Goal: Task Accomplishment & Management: Manage account settings

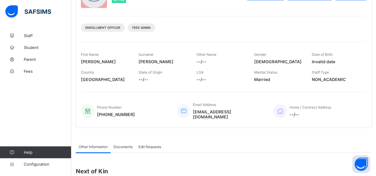
scroll to position [89, 0]
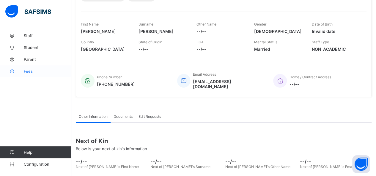
click at [33, 69] on span "Fees" at bounding box center [48, 71] width 48 height 5
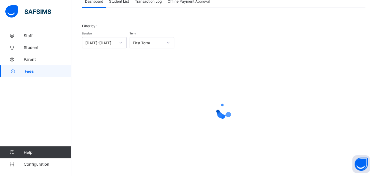
scroll to position [43, 0]
click at [119, 4] on div "Student List" at bounding box center [119, 2] width 26 height 12
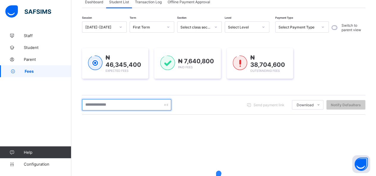
click at [118, 107] on input "text" at bounding box center [126, 104] width 89 height 11
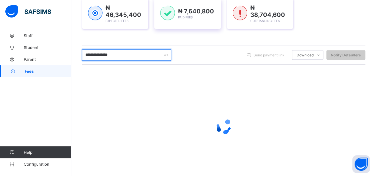
scroll to position [102, 0]
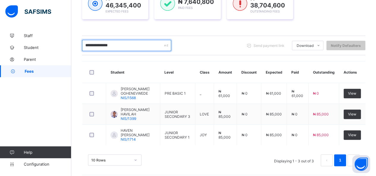
type input "**********"
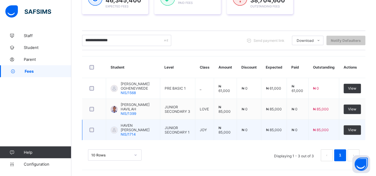
scroll to position [112, 0]
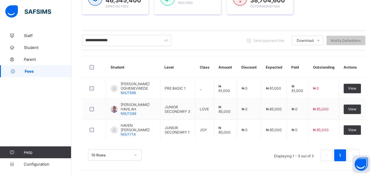
click at [371, 170] on div "Dashboard Student List Transaction Log Offline Payment Approval Student List Mo…" at bounding box center [223, 49] width 305 height 254
click at [362, 167] on button "Open asap" at bounding box center [361, 164] width 18 height 18
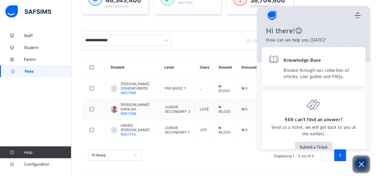
click at [360, 162] on icon "Open asap" at bounding box center [361, 164] width 7 height 7
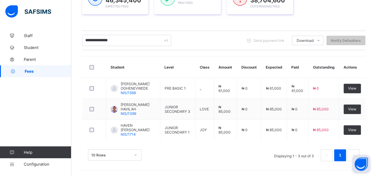
click at [343, 153] on link "1" at bounding box center [340, 156] width 6 height 8
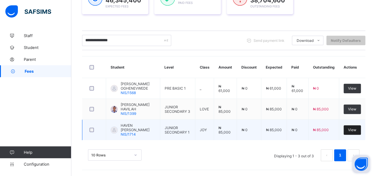
click at [355, 129] on span "View" at bounding box center [352, 130] width 8 height 4
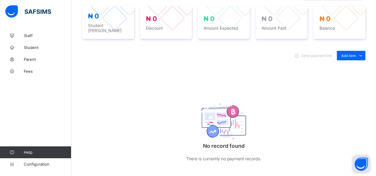
scroll to position [216, 0]
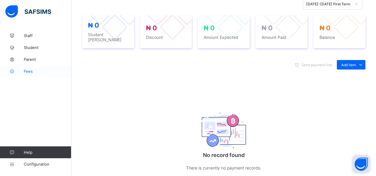
click at [31, 72] on span "Fees" at bounding box center [48, 71] width 48 height 5
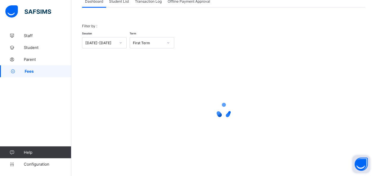
scroll to position [43, 0]
click at [123, 1] on span "Student List" at bounding box center [119, 2] width 20 height 4
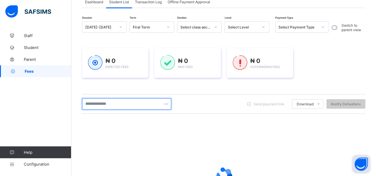
drag, startPoint x: 108, startPoint y: 103, endPoint x: 111, endPoint y: 101, distance: 3.7
click at [111, 101] on input "text" at bounding box center [126, 103] width 89 height 11
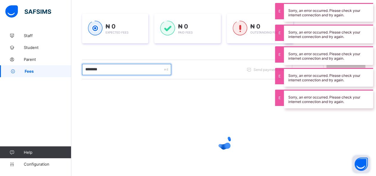
scroll to position [107, 0]
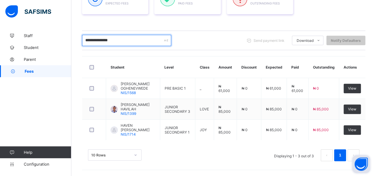
type input "**********"
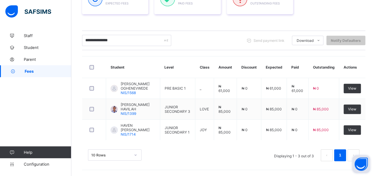
click at [266, 156] on div "10 Rows Displaying 1 - 3 out of 3 1" at bounding box center [223, 155] width 271 height 12
click at [269, 160] on div "10 Rows Displaying 1 - 3 out of 3 1" at bounding box center [223, 155] width 271 height 12
click at [361, 163] on button "Open asap" at bounding box center [361, 164] width 18 height 18
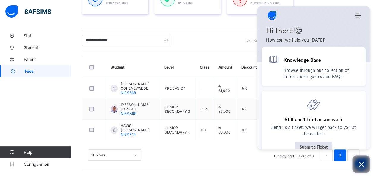
click at [361, 164] on icon "Open asap" at bounding box center [361, 164] width 7 height 7
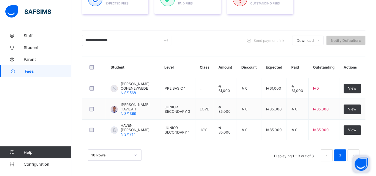
click at [361, 164] on button "Open asap" at bounding box center [361, 164] width 18 height 18
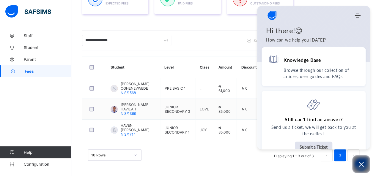
click at [245, 149] on div "10 Rows Displaying 1 - 3 out of 3 1" at bounding box center [223, 153] width 283 height 30
drag, startPoint x: 253, startPoint y: 149, endPoint x: 256, endPoint y: 154, distance: 6.4
click at [255, 152] on div "10 Rows Displaying 1 - 3 out of 3 1" at bounding box center [223, 153] width 283 height 30
click at [359, 163] on icon "Open asap" at bounding box center [361, 164] width 7 height 7
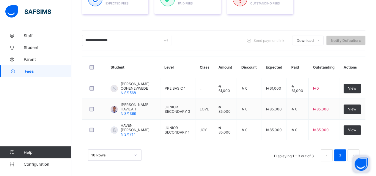
click at [343, 154] on link "1" at bounding box center [340, 156] width 6 height 8
click at [343, 155] on link "1" at bounding box center [340, 156] width 6 height 8
click at [343, 157] on link "1" at bounding box center [340, 156] width 6 height 8
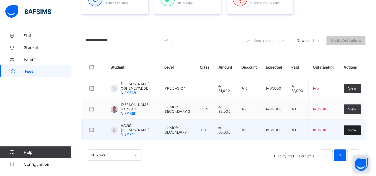
click at [361, 131] on div "View" at bounding box center [352, 130] width 17 height 10
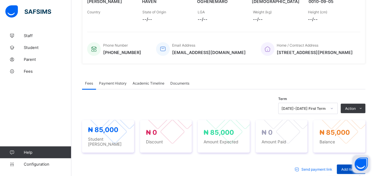
click at [351, 167] on span "Add item" at bounding box center [348, 169] width 15 height 4
click at [347, 167] on span "Add item" at bounding box center [348, 169] width 15 height 4
click at [348, 167] on span "Add item" at bounding box center [348, 169] width 15 height 4
click at [349, 167] on span "Add item" at bounding box center [348, 169] width 15 height 4
click at [343, 165] on div "Add item" at bounding box center [351, 170] width 29 height 10
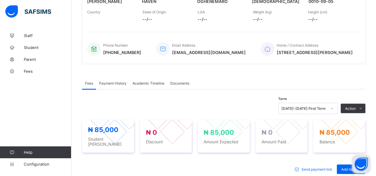
click at [350, 165] on div "Add item Optional items Special bill" at bounding box center [351, 170] width 29 height 10
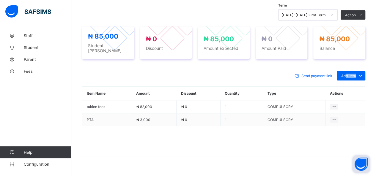
scroll to position [212, 0]
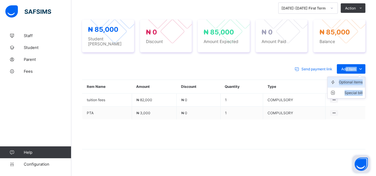
click at [349, 79] on div "Optional items" at bounding box center [351, 82] width 24 height 6
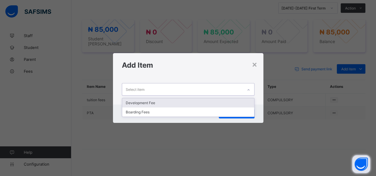
click at [241, 87] on div "Select item" at bounding box center [182, 90] width 121 height 12
click at [204, 100] on div "Development Fee" at bounding box center [188, 102] width 132 height 9
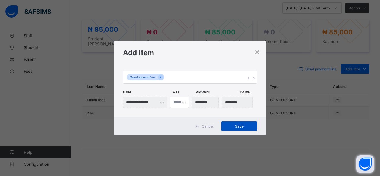
click at [239, 127] on span "Save" at bounding box center [239, 126] width 27 height 4
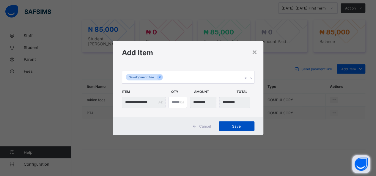
click at [242, 128] on span "Save" at bounding box center [236, 126] width 27 height 4
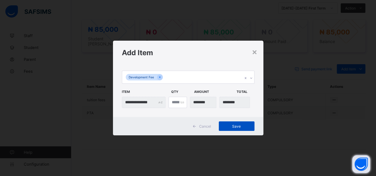
click at [241, 125] on span "Save" at bounding box center [236, 126] width 27 height 4
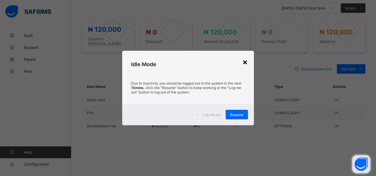
click at [245, 62] on div "×" at bounding box center [245, 62] width 6 height 10
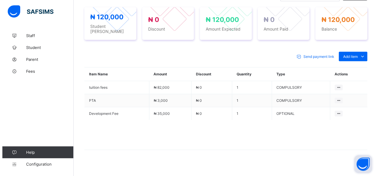
scroll to position [165, 0]
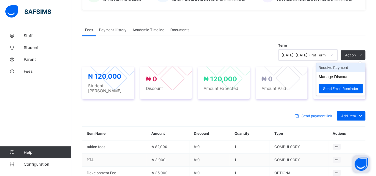
click at [345, 64] on li "Receive Payment" at bounding box center [340, 67] width 49 height 9
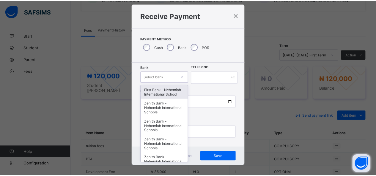
scroll to position [12, 0]
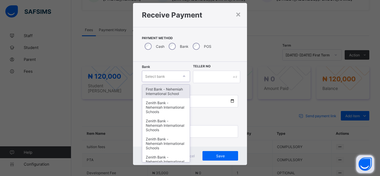
click at [163, 82] on div "option First Bank - Nehemiah International School focused, 1 of 17. 17 results …" at bounding box center [166, 76] width 48 height 11
click at [160, 93] on div "First Bank - Nehemiah International School" at bounding box center [166, 92] width 48 height 14
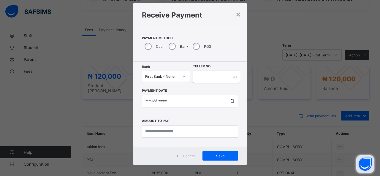
click at [197, 77] on input "text" at bounding box center [216, 77] width 47 height 12
type input "*****"
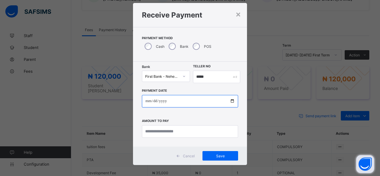
click at [231, 101] on input "date" at bounding box center [190, 101] width 96 height 12
type input "**********"
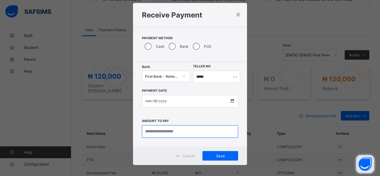
click at [158, 132] on input "currency" at bounding box center [190, 131] width 96 height 12
type input "********"
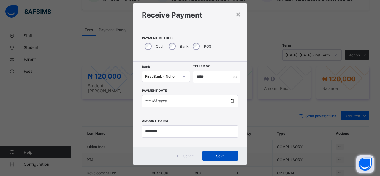
click at [217, 155] on span "Save" at bounding box center [220, 156] width 27 height 4
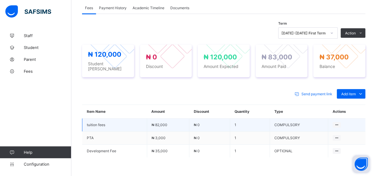
scroll to position [224, 0]
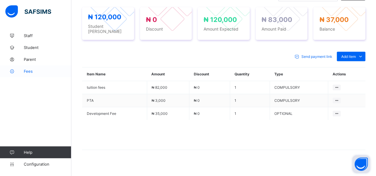
click at [27, 70] on span "Fees" at bounding box center [48, 71] width 48 height 5
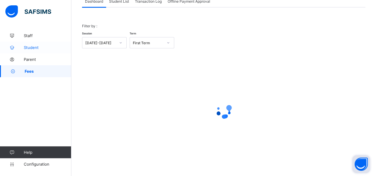
scroll to position [43, 0]
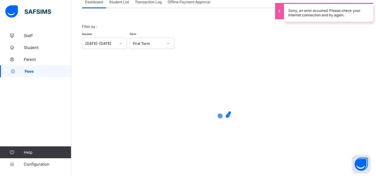
click at [124, 1] on span "Student List" at bounding box center [119, 2] width 20 height 4
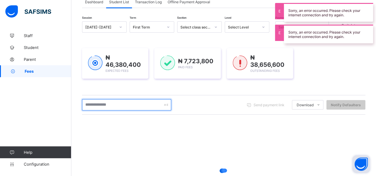
click at [126, 108] on input "text" at bounding box center [126, 104] width 89 height 11
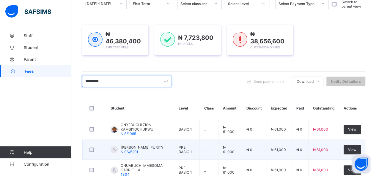
scroll to position [102, 0]
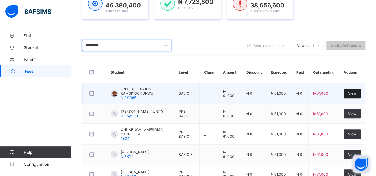
type input "*********"
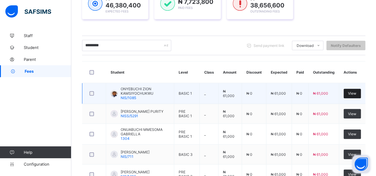
click at [354, 91] on span "View" at bounding box center [352, 93] width 8 height 4
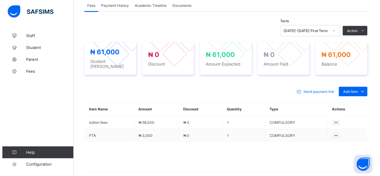
scroll to position [191, 0]
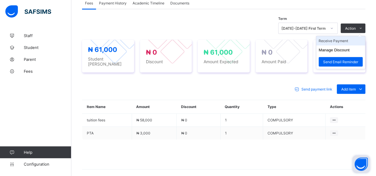
click at [340, 38] on li "Receive Payment" at bounding box center [340, 40] width 49 height 9
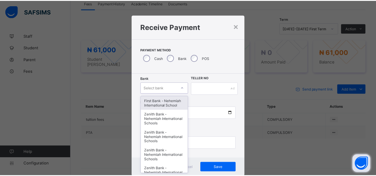
scroll to position [12, 0]
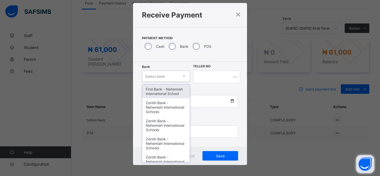
click at [166, 82] on div "option First Bank - Nehemiah International School focused, 1 of 17. 17 results …" at bounding box center [166, 76] width 48 height 11
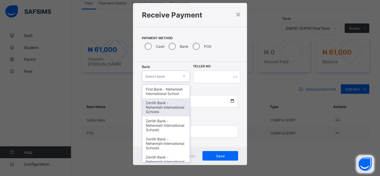
drag, startPoint x: 160, startPoint y: 106, endPoint x: 168, endPoint y: 100, distance: 9.9
click at [165, 103] on div "Zenith Bank - Nehemiah International Schools" at bounding box center [166, 107] width 48 height 18
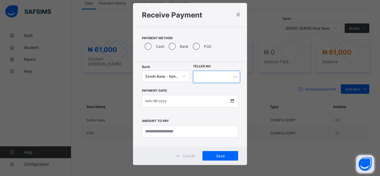
click at [214, 79] on input "text" at bounding box center [216, 77] width 47 height 12
type input "*****"
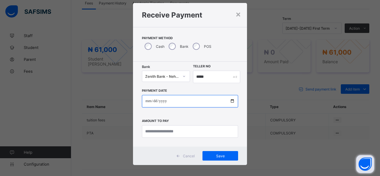
click at [226, 100] on input "date" at bounding box center [190, 101] width 96 height 12
click at [231, 102] on input "date" at bounding box center [190, 101] width 96 height 12
type input "**********"
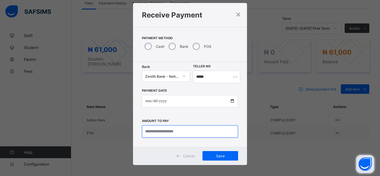
click at [162, 132] on input "currency" at bounding box center [190, 131] width 96 height 12
type input "********"
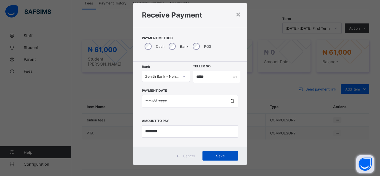
click at [219, 155] on span "Save" at bounding box center [220, 156] width 27 height 4
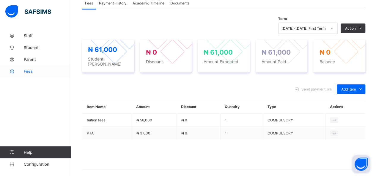
click at [26, 72] on span "Fees" at bounding box center [48, 71] width 48 height 5
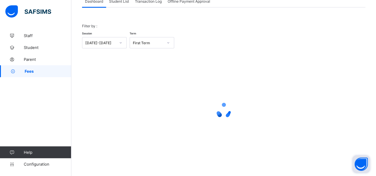
scroll to position [43, 0]
click at [122, 3] on span "Student List" at bounding box center [119, 2] width 20 height 4
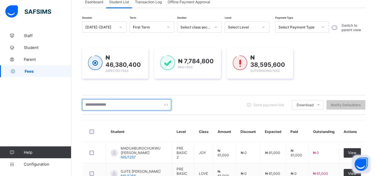
click at [122, 104] on input "text" at bounding box center [126, 104] width 89 height 11
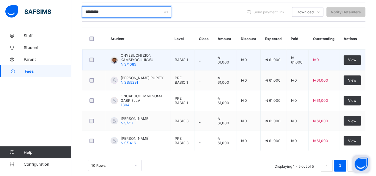
scroll to position [143, 0]
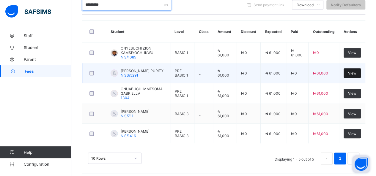
type input "*********"
click at [356, 71] on span "View" at bounding box center [352, 73] width 8 height 4
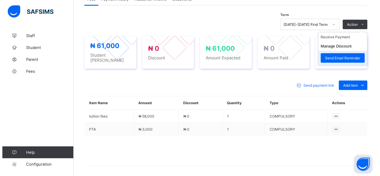
scroll to position [202, 0]
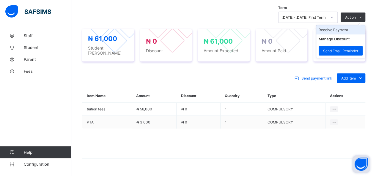
click at [348, 27] on li "Receive Payment" at bounding box center [340, 29] width 49 height 9
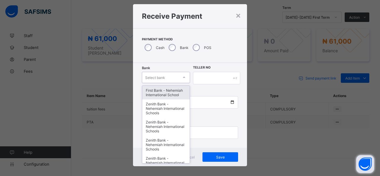
click at [174, 83] on div "option First Bank - Nehemiah International School focused, 1 of 17. 17 results …" at bounding box center [166, 77] width 48 height 11
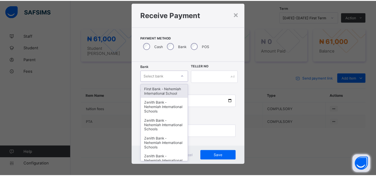
scroll to position [12, 0]
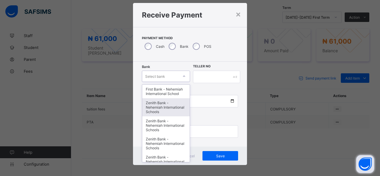
click at [174, 105] on div "Zenith Bank - Nehemiah International Schools" at bounding box center [166, 107] width 48 height 18
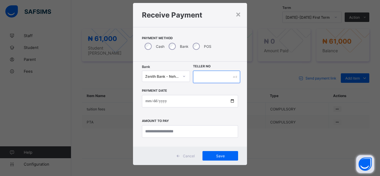
click at [208, 77] on input "text" at bounding box center [216, 77] width 47 height 12
type input "*****"
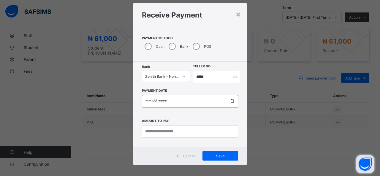
click at [231, 101] on input "date" at bounding box center [190, 101] width 96 height 12
type input "**********"
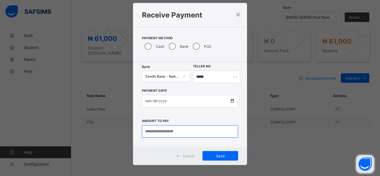
click at [172, 133] on input "currency" at bounding box center [190, 131] width 96 height 12
type input "********"
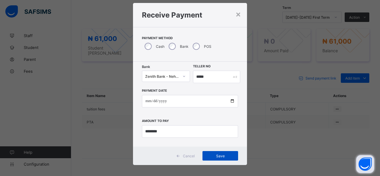
click at [215, 157] on span "Save" at bounding box center [220, 156] width 27 height 4
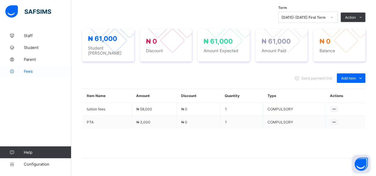
drag, startPoint x: 28, startPoint y: 70, endPoint x: 32, endPoint y: 66, distance: 6.1
click at [28, 70] on span "Fees" at bounding box center [48, 71] width 48 height 5
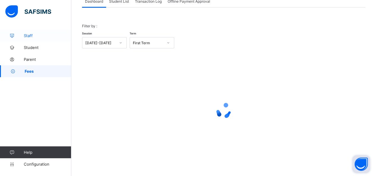
scroll to position [43, 0]
click at [122, 1] on span "Student List" at bounding box center [119, 2] width 20 height 4
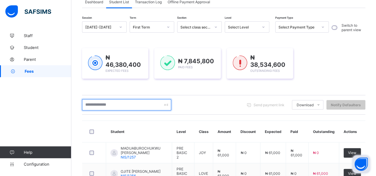
click at [100, 104] on input "text" at bounding box center [126, 104] width 89 height 11
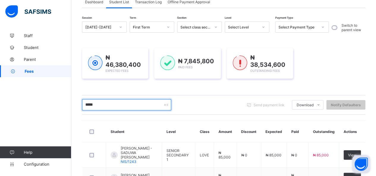
type input "*****"
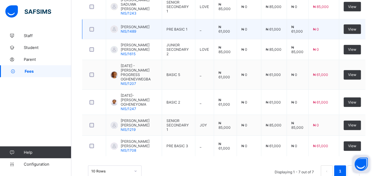
scroll to position [195, 0]
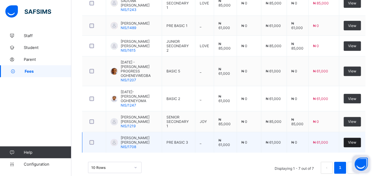
click at [356, 140] on span "View" at bounding box center [352, 142] width 8 height 4
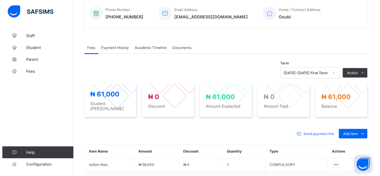
scroll to position [195, 0]
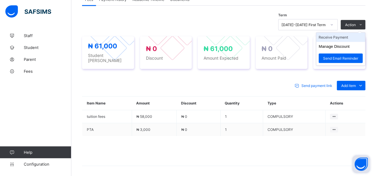
click at [340, 36] on li "Receive Payment" at bounding box center [340, 37] width 49 height 9
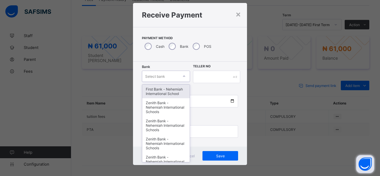
drag, startPoint x: 176, startPoint y: 92, endPoint x: 176, endPoint y: 95, distance: 3.3
click at [176, 82] on div "option First Bank - Nehemiah International School focused, 1 of 17. 17 results …" at bounding box center [166, 76] width 48 height 11
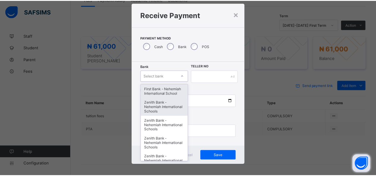
scroll to position [12, 0]
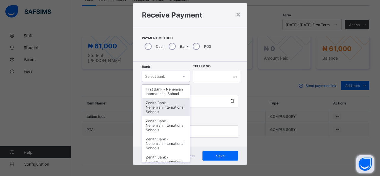
click at [174, 110] on div "Zenith Bank - Nehemiah International Schools" at bounding box center [166, 107] width 48 height 18
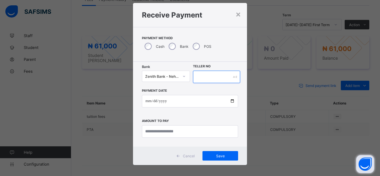
click at [223, 77] on input "text" at bounding box center [216, 77] width 47 height 12
type input "*****"
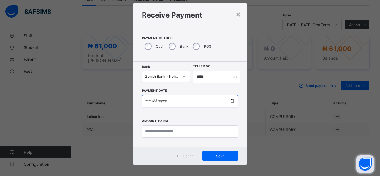
click at [232, 100] on input "date" at bounding box center [190, 101] width 96 height 12
type input "**********"
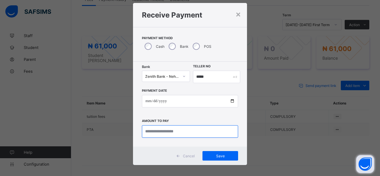
click at [157, 133] on input "currency" at bounding box center [190, 131] width 96 height 12
click at [238, 14] on div "×" at bounding box center [239, 14] width 6 height 10
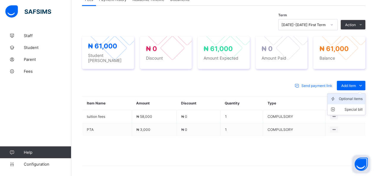
click at [354, 96] on div "Optional items" at bounding box center [351, 99] width 24 height 6
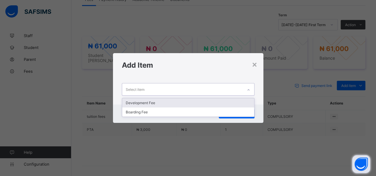
click at [169, 89] on div "Select item" at bounding box center [182, 90] width 121 height 12
click at [170, 104] on div "Development Fee" at bounding box center [188, 102] width 132 height 9
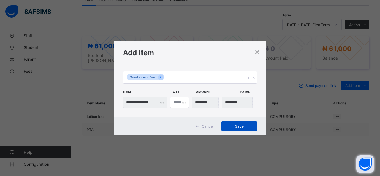
click at [243, 126] on span "Save" at bounding box center [239, 126] width 27 height 4
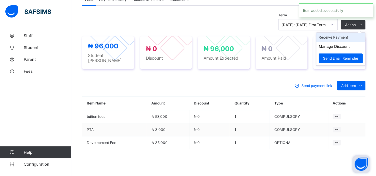
click at [341, 36] on li "Receive Payment" at bounding box center [340, 37] width 49 height 9
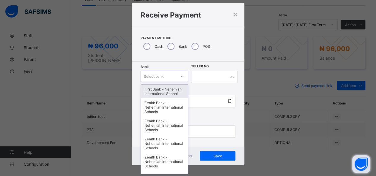
click at [172, 74] on div "Select bank" at bounding box center [159, 76] width 36 height 8
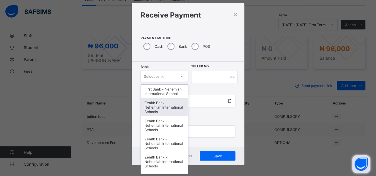
drag, startPoint x: 160, startPoint y: 110, endPoint x: 191, endPoint y: 98, distance: 32.7
click at [165, 108] on div "Zenith Bank - Nehemiah International Schools" at bounding box center [164, 107] width 47 height 18
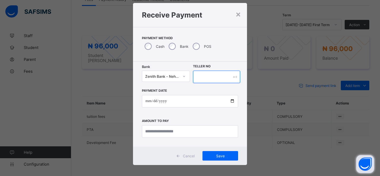
click at [206, 77] on input "text" at bounding box center [216, 77] width 47 height 12
type input "*****"
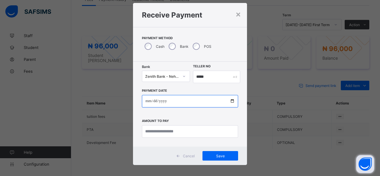
click at [232, 99] on input "date" at bounding box center [190, 101] width 96 height 12
type input "**********"
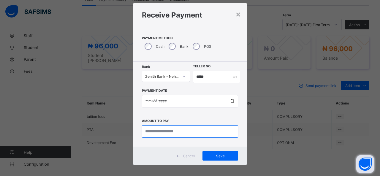
click at [160, 129] on input "currency" at bounding box center [190, 131] width 96 height 12
type input "********"
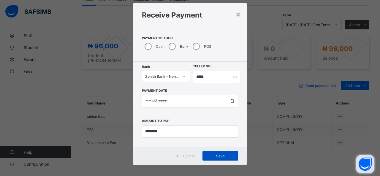
click at [225, 156] on span "Save" at bounding box center [220, 156] width 27 height 4
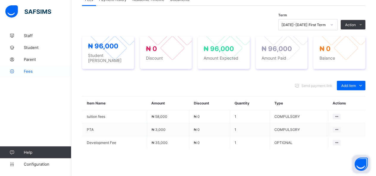
click at [28, 73] on span "Fees" at bounding box center [48, 71] width 48 height 5
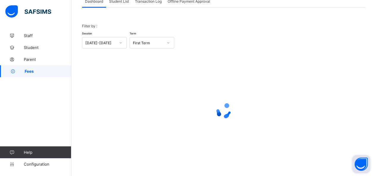
scroll to position [43, 0]
click at [123, 1] on span "Student List" at bounding box center [119, 2] width 20 height 4
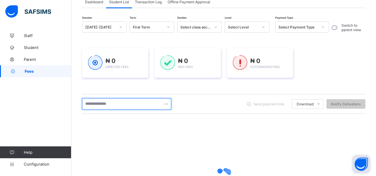
click at [126, 103] on input "text" at bounding box center [126, 103] width 89 height 11
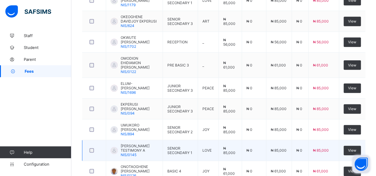
scroll to position [182, 0]
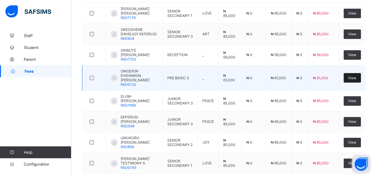
type input "*****"
click at [353, 76] on span "View" at bounding box center [352, 78] width 8 height 4
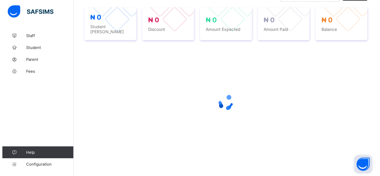
scroll to position [182, 0]
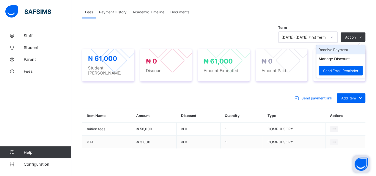
click at [337, 49] on li "Receive Payment" at bounding box center [340, 49] width 49 height 9
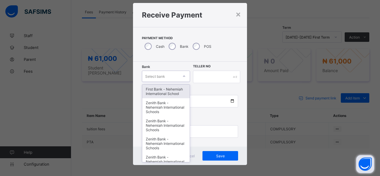
click at [176, 82] on div "option First Bank - Nehemiah International School focused, 1 of 17. 17 results …" at bounding box center [166, 76] width 48 height 11
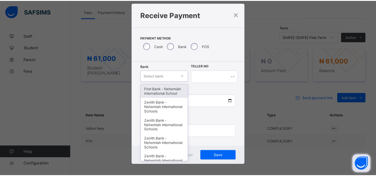
scroll to position [12, 0]
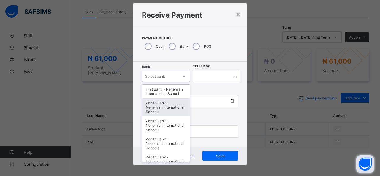
drag, startPoint x: 169, startPoint y: 107, endPoint x: 192, endPoint y: 83, distance: 33.0
click at [177, 96] on div "First Bank - Nehemiah International School Zenith Bank - Nehemiah International…" at bounding box center [166, 124] width 48 height 78
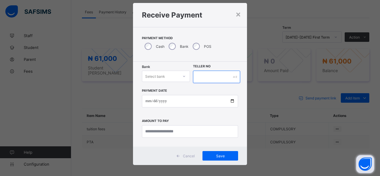
click at [212, 78] on input "text" at bounding box center [216, 77] width 47 height 12
type input "*****"
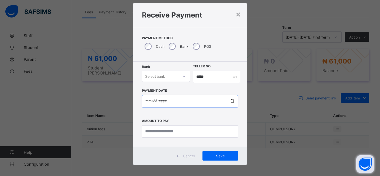
click at [231, 101] on input "date" at bounding box center [190, 101] width 96 height 12
type input "**********"
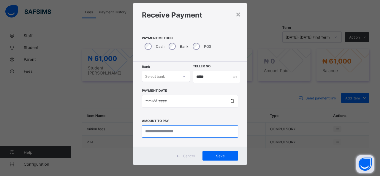
click at [158, 130] on input "currency" at bounding box center [190, 131] width 96 height 12
type input "********"
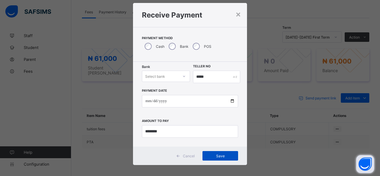
click at [214, 155] on span "Save" at bounding box center [220, 156] width 27 height 4
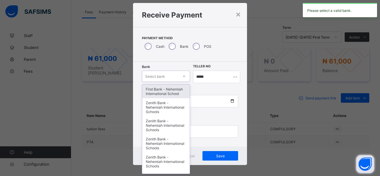
click at [165, 77] on div "Select bank" at bounding box center [160, 76] width 36 height 8
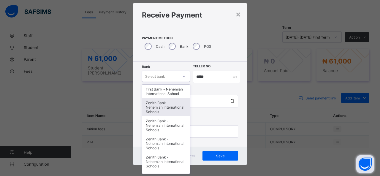
click at [159, 106] on div "Zenith Bank - Nehemiah International Schools" at bounding box center [166, 107] width 48 height 18
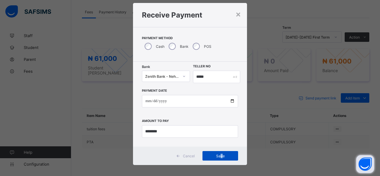
click at [221, 158] on div "Save" at bounding box center [221, 156] width 36 height 10
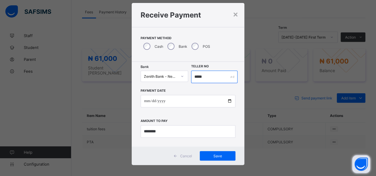
click at [205, 76] on input "*****" at bounding box center [214, 77] width 47 height 12
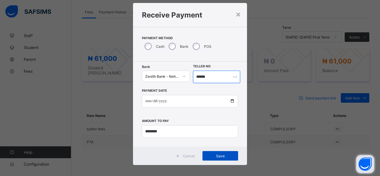
type input "******"
click at [222, 155] on span "Save" at bounding box center [220, 156] width 27 height 4
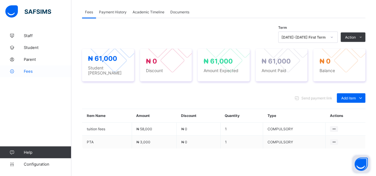
click at [29, 72] on span "Fees" at bounding box center [48, 71] width 48 height 5
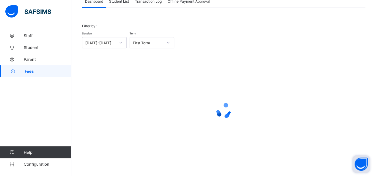
scroll to position [43, 0]
drag, startPoint x: 121, startPoint y: 1, endPoint x: 114, endPoint y: 19, distance: 20.0
click at [121, 4] on div "Student List" at bounding box center [119, 2] width 26 height 12
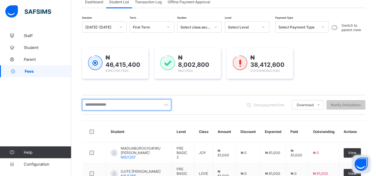
click at [116, 105] on input "text" at bounding box center [126, 104] width 89 height 11
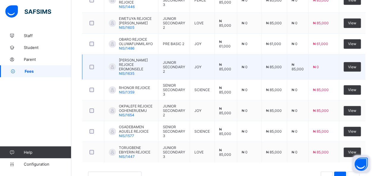
scroll to position [207, 0]
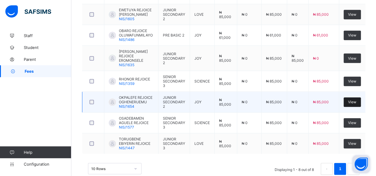
type input "**********"
click at [361, 97] on div "View" at bounding box center [352, 102] width 17 height 10
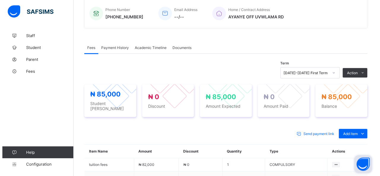
scroll to position [207, 0]
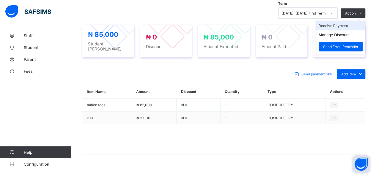
click at [346, 23] on li "Receive Payment" at bounding box center [340, 25] width 49 height 9
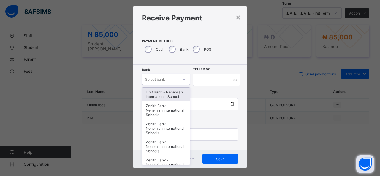
click at [174, 85] on div "option First Bank - Nehemiah International School focused, 1 of 17. 17 results …" at bounding box center [166, 79] width 48 height 11
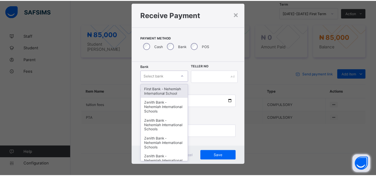
scroll to position [12, 0]
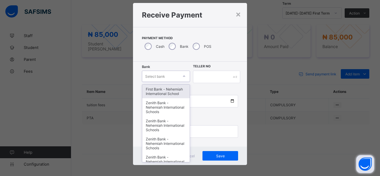
click at [177, 87] on div "First Bank - Nehemiah International School" at bounding box center [166, 92] width 48 height 14
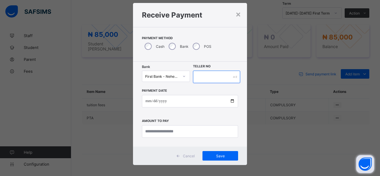
click at [209, 80] on input "text" at bounding box center [216, 77] width 47 height 12
type input "*****"
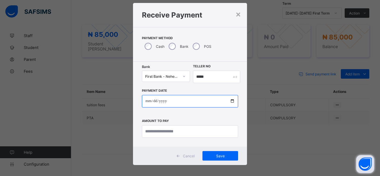
click at [228, 101] on input "date" at bounding box center [190, 101] width 96 height 12
type input "**********"
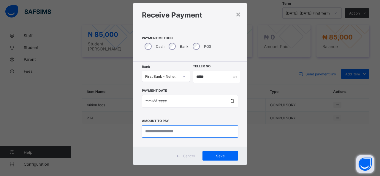
click at [166, 130] on input "currency" at bounding box center [190, 131] width 96 height 12
type input "********"
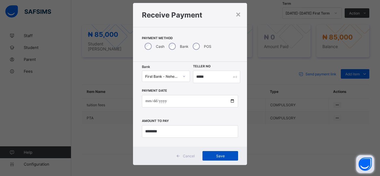
click at [219, 153] on div "Save" at bounding box center [221, 156] width 36 height 10
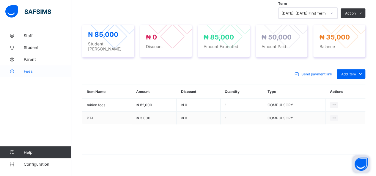
click at [27, 74] on link "Fees" at bounding box center [35, 71] width 71 height 12
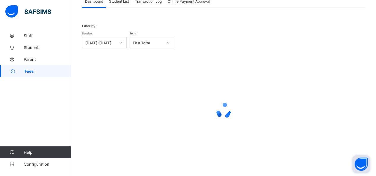
scroll to position [43, 0]
click at [122, 3] on span "Student List" at bounding box center [119, 2] width 20 height 4
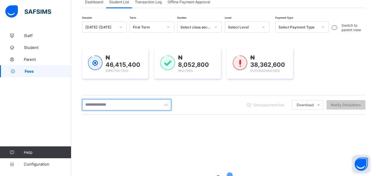
click at [128, 101] on input "text" at bounding box center [126, 104] width 89 height 11
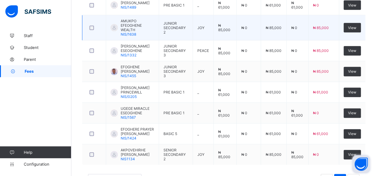
scroll to position [199, 0]
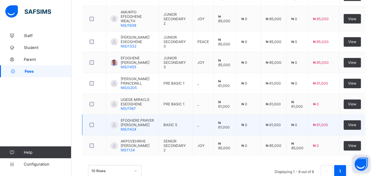
type input "**********"
click at [354, 117] on td "View" at bounding box center [352, 125] width 26 height 21
click at [355, 123] on span "View" at bounding box center [352, 125] width 8 height 4
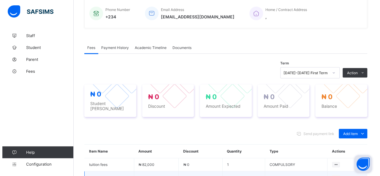
scroll to position [199, 0]
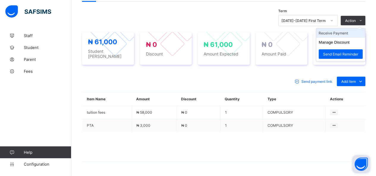
click at [345, 32] on li "Receive Payment" at bounding box center [340, 33] width 49 height 9
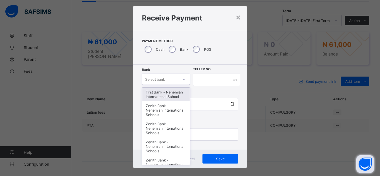
click at [149, 85] on div "option First Bank - Nehemiah International School focused, 1 of 17. 17 results …" at bounding box center [166, 79] width 48 height 11
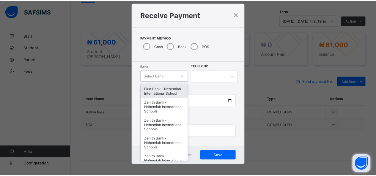
scroll to position [12, 0]
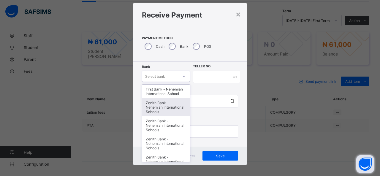
drag, startPoint x: 150, startPoint y: 105, endPoint x: 184, endPoint y: 93, distance: 36.2
click at [167, 105] on div "Zenith Bank - Nehemiah International Schools" at bounding box center [166, 107] width 48 height 18
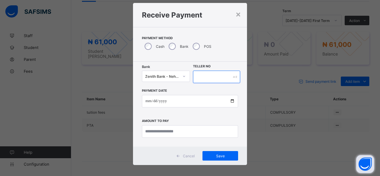
drag, startPoint x: 216, startPoint y: 79, endPoint x: 220, endPoint y: 75, distance: 5.5
click at [217, 79] on input "text" at bounding box center [216, 77] width 47 height 12
type input "*****"
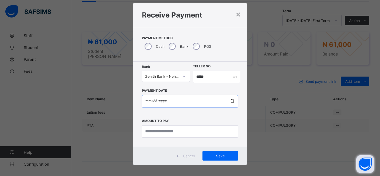
click at [232, 102] on input "date" at bounding box center [190, 101] width 96 height 12
type input "**********"
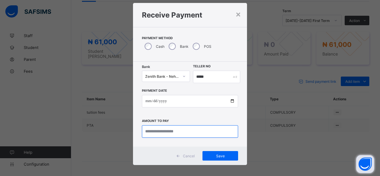
click at [164, 128] on input "currency" at bounding box center [190, 131] width 96 height 12
type input "********"
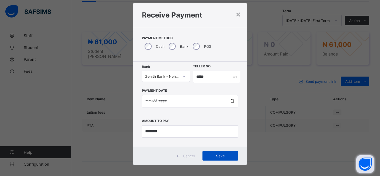
click at [218, 156] on span "Save" at bounding box center [220, 156] width 27 height 4
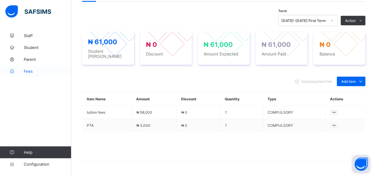
click at [29, 71] on span "Fees" at bounding box center [48, 71] width 48 height 5
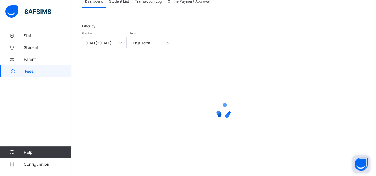
scroll to position [43, 0]
click at [119, 2] on span "Student List" at bounding box center [119, 2] width 20 height 4
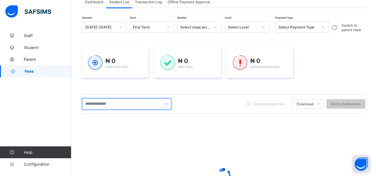
click at [116, 104] on input "text" at bounding box center [126, 103] width 89 height 11
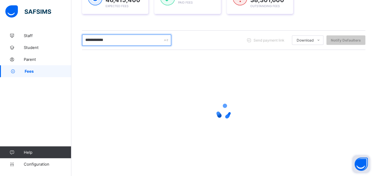
scroll to position [104, 0]
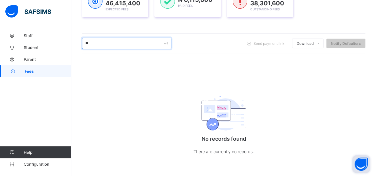
type input "*"
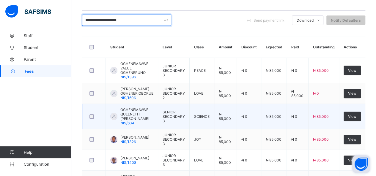
scroll to position [114, 0]
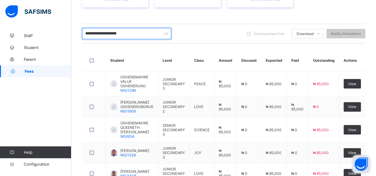
click at [112, 33] on input "**********" at bounding box center [126, 33] width 89 height 11
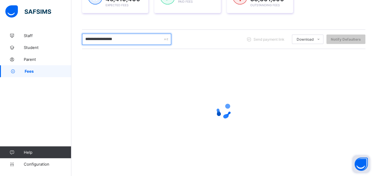
scroll to position [108, 0]
type input "**********"
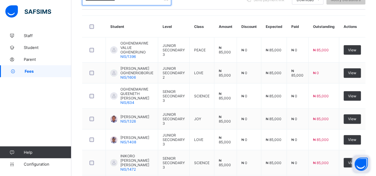
scroll to position [144, 0]
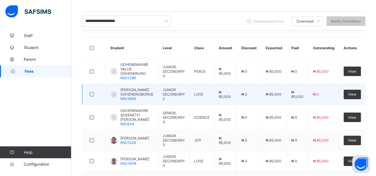
scroll to position [114, 0]
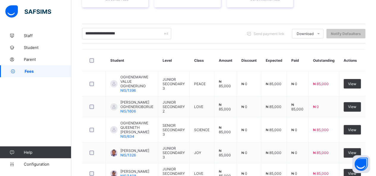
click at [133, 33] on input "**********" at bounding box center [126, 33] width 89 height 11
type input "*"
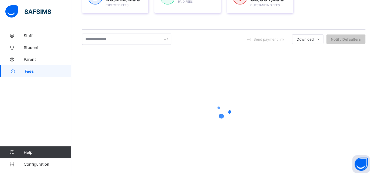
scroll to position [108, 0]
type input "*"
type input "*******"
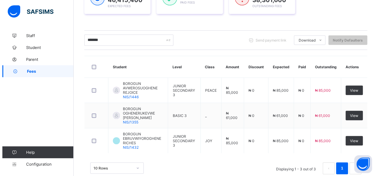
scroll to position [114, 0]
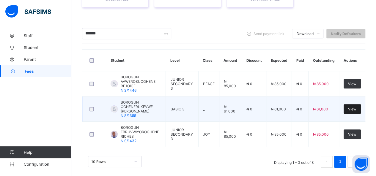
click at [354, 107] on span "View" at bounding box center [352, 109] width 8 height 4
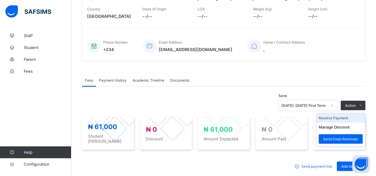
click at [334, 115] on li "Receive Payment" at bounding box center [340, 118] width 49 height 9
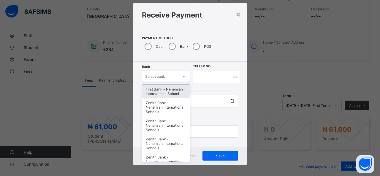
click at [163, 82] on div "option First Bank - Nehemiah International School focused, 1 of 17. 17 results …" at bounding box center [166, 76] width 48 height 11
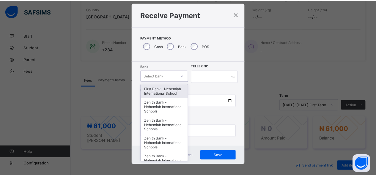
scroll to position [12, 0]
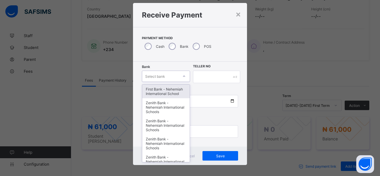
click at [161, 92] on div "First Bank - Nehemiah International School" at bounding box center [166, 92] width 48 height 14
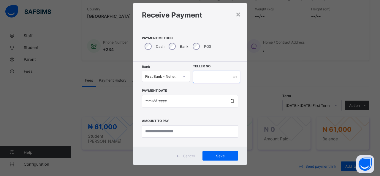
click at [203, 76] on input "text" at bounding box center [216, 77] width 47 height 12
type input "*****"
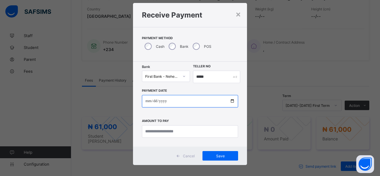
click at [230, 101] on input "date" at bounding box center [190, 101] width 96 height 12
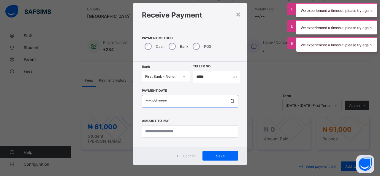
type input "**********"
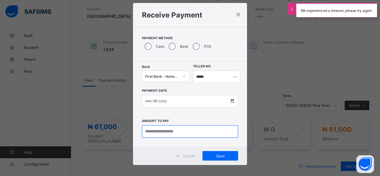
click at [153, 131] on input "currency" at bounding box center [190, 131] width 96 height 12
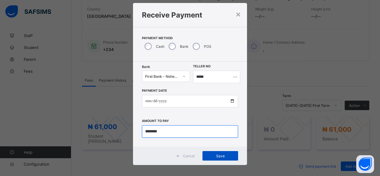
type input "********"
click at [211, 157] on span "Save" at bounding box center [220, 156] width 27 height 4
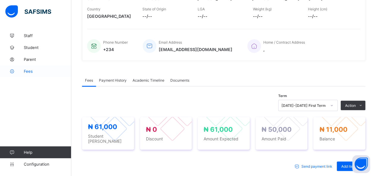
click at [29, 72] on span "Fees" at bounding box center [48, 71] width 48 height 5
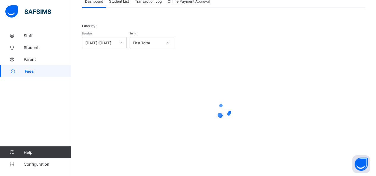
scroll to position [43, 0]
click at [119, 1] on span "Student List" at bounding box center [119, 2] width 20 height 4
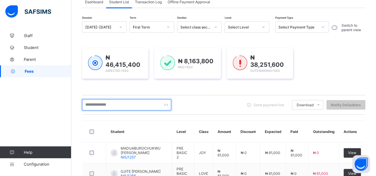
click at [89, 105] on input "text" at bounding box center [126, 104] width 89 height 11
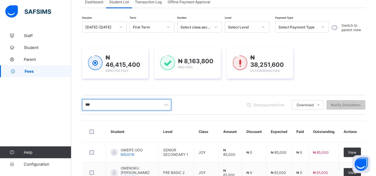
type input "*******"
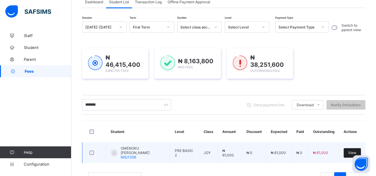
click at [356, 151] on span "View" at bounding box center [352, 153] width 8 height 4
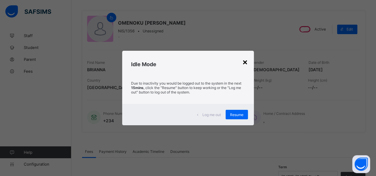
click at [246, 62] on div "×" at bounding box center [245, 62] width 6 height 10
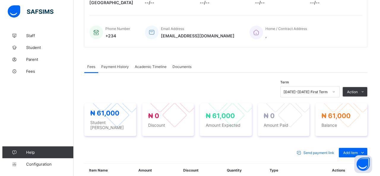
scroll to position [162, 0]
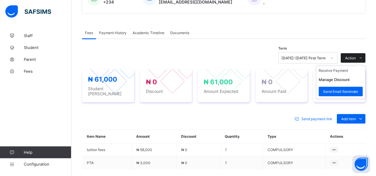
click at [362, 53] on span at bounding box center [361, 58] width 10 height 10
click at [327, 67] on ul "Receive Payment Manage Discount Send Email Reminder" at bounding box center [340, 82] width 49 height 33
click at [332, 67] on ul "Receive Payment Manage Discount Send Email Reminder" at bounding box center [340, 82] width 49 height 33
click at [342, 68] on li "Receive Payment" at bounding box center [340, 70] width 49 height 9
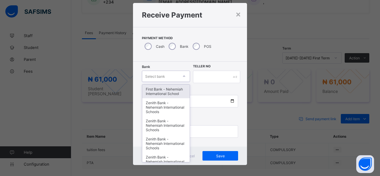
click at [169, 82] on div "option First Bank - Nehemiah International School focused, 1 of 17. 17 results …" at bounding box center [166, 76] width 48 height 11
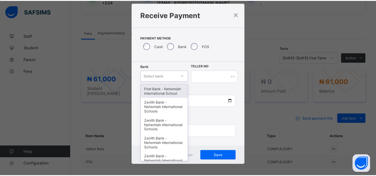
scroll to position [12, 0]
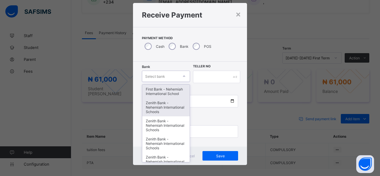
drag, startPoint x: 163, startPoint y: 107, endPoint x: 183, endPoint y: 94, distance: 23.2
click at [180, 95] on div "First Bank - Nehemiah International School Zenith Bank - Nehemiah International…" at bounding box center [166, 124] width 48 height 78
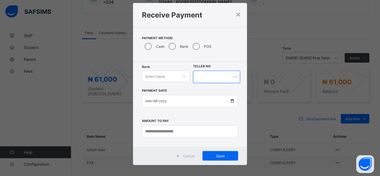
click at [213, 78] on input "text" at bounding box center [216, 77] width 47 height 12
type input "*****"
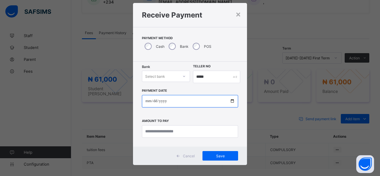
click at [232, 100] on input "date" at bounding box center [190, 101] width 96 height 12
type input "**********"
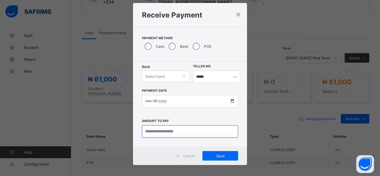
click at [172, 132] on input "currency" at bounding box center [190, 131] width 96 height 12
type input "********"
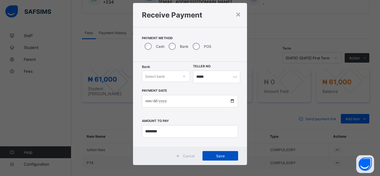
click at [222, 152] on div "Save" at bounding box center [221, 156] width 36 height 10
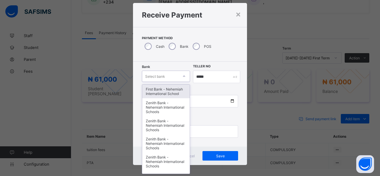
click at [177, 75] on div "Select bank" at bounding box center [160, 76] width 36 height 8
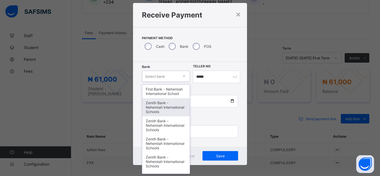
click at [158, 108] on div "Zenith Bank - Nehemiah International Schools" at bounding box center [166, 107] width 48 height 18
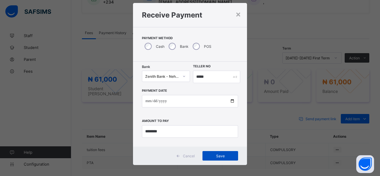
click at [226, 157] on span "Save" at bounding box center [220, 156] width 27 height 4
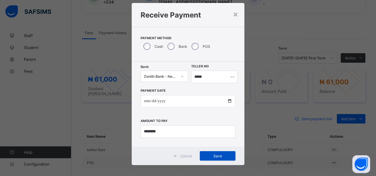
click at [223, 156] on span "Save" at bounding box center [217, 156] width 27 height 4
click at [204, 76] on input "*****" at bounding box center [214, 77] width 47 height 12
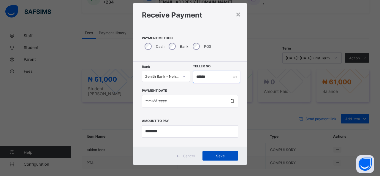
type input "******"
click at [220, 155] on span "Save" at bounding box center [220, 156] width 27 height 4
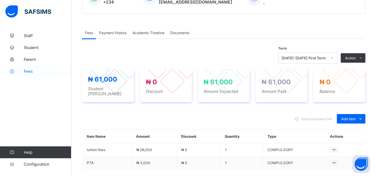
click at [29, 71] on span "Fees" at bounding box center [48, 71] width 48 height 5
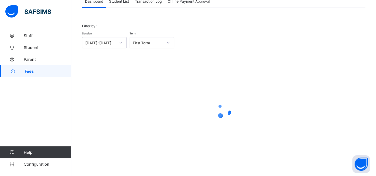
scroll to position [43, 0]
click at [120, 2] on span "Student List" at bounding box center [119, 2] width 20 height 4
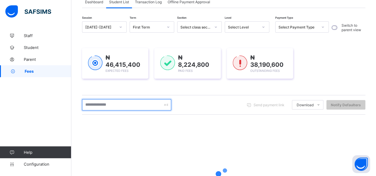
click at [112, 105] on input "text" at bounding box center [126, 104] width 89 height 11
click at [84, 105] on input "**********" at bounding box center [126, 104] width 89 height 11
click at [138, 105] on input "**********" at bounding box center [126, 104] width 89 height 11
type input "*"
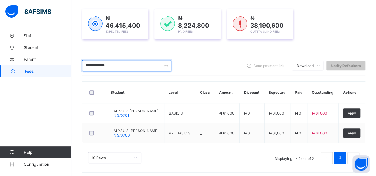
scroll to position [84, 0]
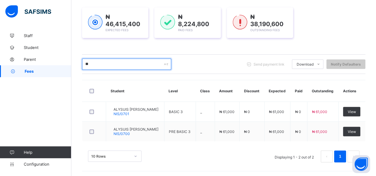
type input "*"
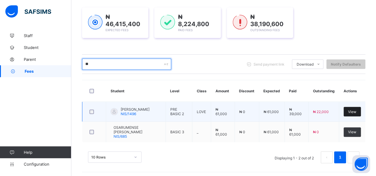
type input "*"
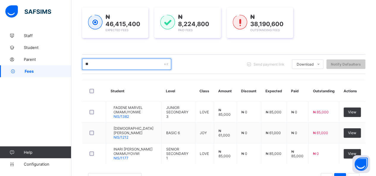
type input "*"
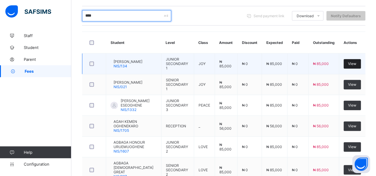
scroll to position [143, 0]
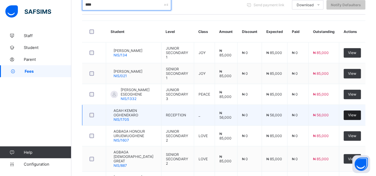
type input "****"
click at [354, 113] on span "View" at bounding box center [352, 115] width 8 height 4
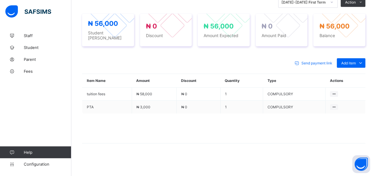
scroll to position [136, 0]
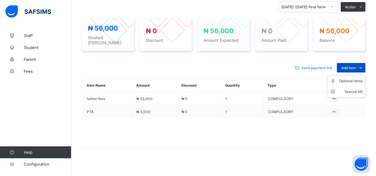
click at [354, 66] on span "Add item" at bounding box center [348, 68] width 15 height 4
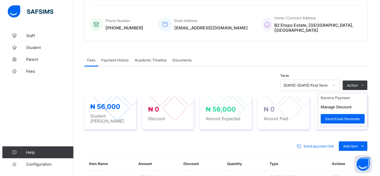
scroll to position [143, 0]
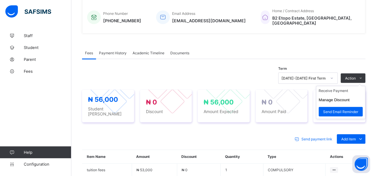
click at [358, 86] on ul "Receive Payment Manage Discount Send Email Reminder" at bounding box center [340, 102] width 49 height 33
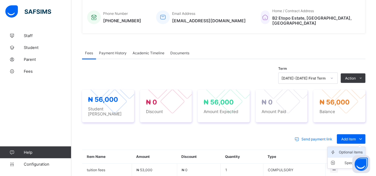
click at [355, 149] on div "Optional items" at bounding box center [351, 152] width 24 height 6
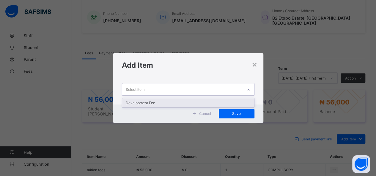
click at [172, 86] on div "Select item" at bounding box center [182, 90] width 121 height 12
click at [182, 103] on div "Development Fee" at bounding box center [188, 102] width 132 height 9
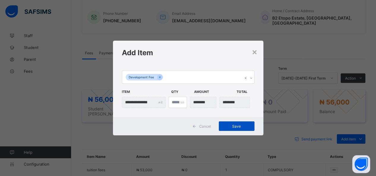
click at [235, 126] on span "Save" at bounding box center [236, 126] width 27 height 4
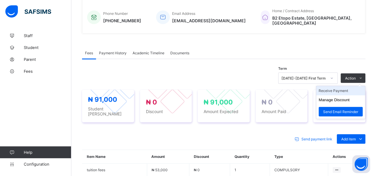
click at [337, 86] on li "Receive Payment" at bounding box center [340, 90] width 49 height 9
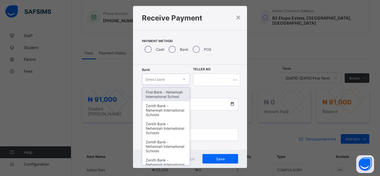
click at [166, 85] on div "option First Bank - Nehemiah International School focused, 1 of 17. 17 results …" at bounding box center [166, 79] width 48 height 11
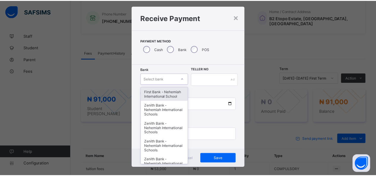
scroll to position [12, 0]
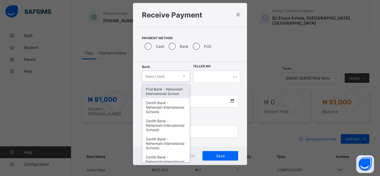
drag, startPoint x: 166, startPoint y: 89, endPoint x: 185, endPoint y: 85, distance: 20.0
click at [169, 86] on div "First Bank - Nehemiah International School" at bounding box center [166, 92] width 48 height 14
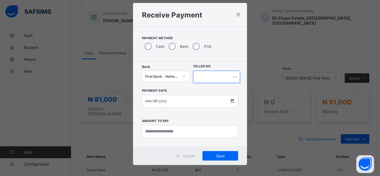
click at [203, 76] on input "text" at bounding box center [216, 77] width 47 height 12
type input "*****"
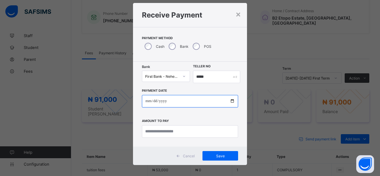
click at [231, 102] on input "date" at bounding box center [190, 101] width 96 height 12
type input "**********"
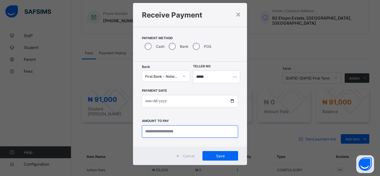
click at [164, 130] on input "currency" at bounding box center [190, 131] width 96 height 12
type input "********"
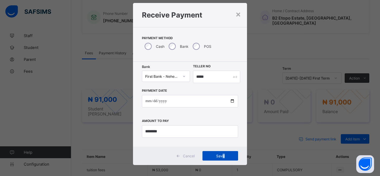
click at [222, 158] on div "Save" at bounding box center [221, 156] width 36 height 10
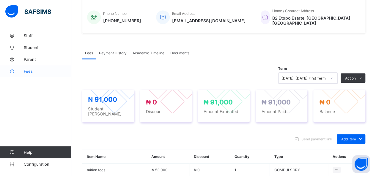
click at [29, 72] on span "Fees" at bounding box center [48, 71] width 48 height 5
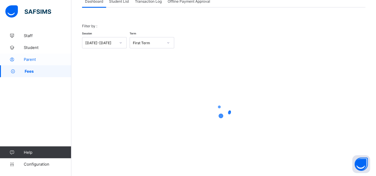
scroll to position [43, 0]
click at [120, 0] on span "Student List" at bounding box center [119, 2] width 20 height 4
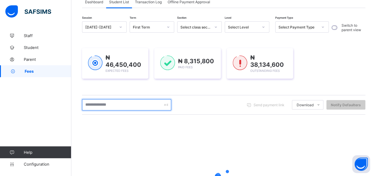
click at [112, 106] on input "text" at bounding box center [126, 104] width 89 height 11
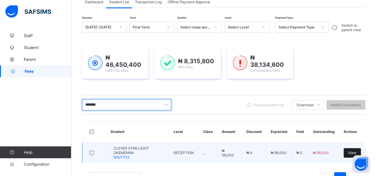
type input "******"
click at [356, 151] on span "View" at bounding box center [352, 153] width 8 height 4
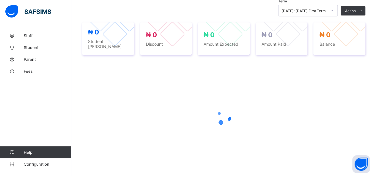
scroll to position [208, 0]
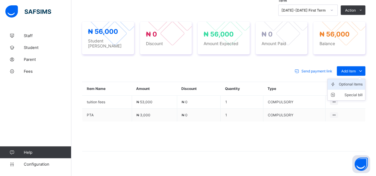
click at [348, 81] on div "Optional items" at bounding box center [351, 84] width 24 height 6
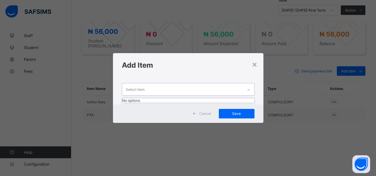
click at [182, 86] on div "Select item" at bounding box center [182, 90] width 121 height 12
click at [181, 103] on div "No options" at bounding box center [188, 100] width 132 height 4
click at [251, 64] on h1 "Add Item" at bounding box center [188, 65] width 133 height 9
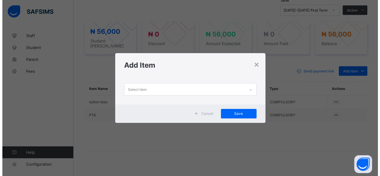
scroll to position [212, 0]
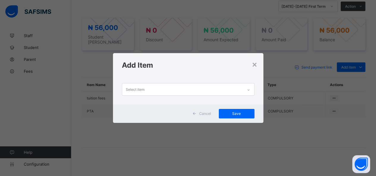
click at [251, 64] on h1 "Add Item" at bounding box center [188, 65] width 133 height 9
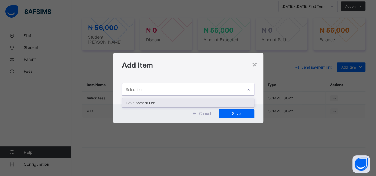
click at [195, 88] on div "Select item" at bounding box center [182, 90] width 121 height 12
click at [197, 102] on div "Development Fee" at bounding box center [188, 102] width 132 height 9
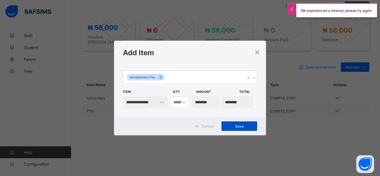
click at [247, 126] on span "Save" at bounding box center [239, 126] width 27 height 4
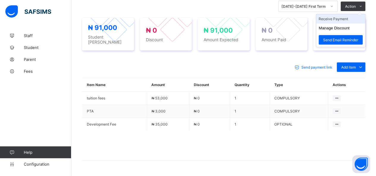
click at [347, 19] on li "Receive Payment" at bounding box center [340, 18] width 49 height 9
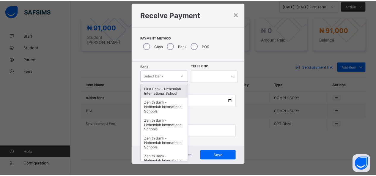
scroll to position [12, 0]
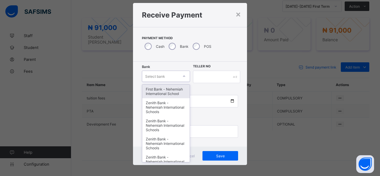
click at [183, 82] on div "option First Bank - Nehemiah International School focused, 1 of 17. 17 results …" at bounding box center [166, 76] width 48 height 11
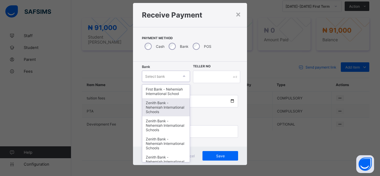
drag, startPoint x: 172, startPoint y: 105, endPoint x: 173, endPoint y: 94, distance: 11.6
click at [171, 104] on div "Zenith Bank - Nehemiah International Schools" at bounding box center [166, 107] width 48 height 18
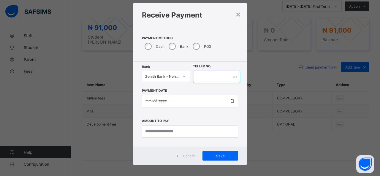
click at [197, 78] on input "text" at bounding box center [216, 77] width 47 height 12
type input "*****"
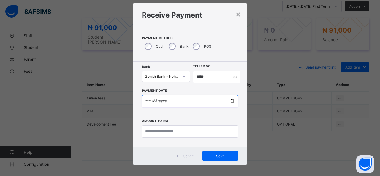
drag, startPoint x: 231, startPoint y: 102, endPoint x: 227, endPoint y: 100, distance: 4.7
click at [231, 102] on input "date" at bounding box center [190, 101] width 96 height 12
type input "**********"
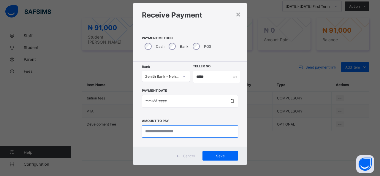
click at [162, 131] on input "currency" at bounding box center [190, 131] width 96 height 12
type input "********"
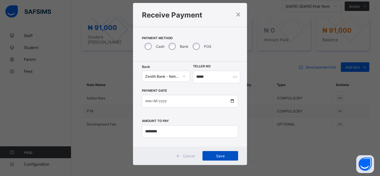
click at [214, 152] on div "Save" at bounding box center [221, 156] width 36 height 10
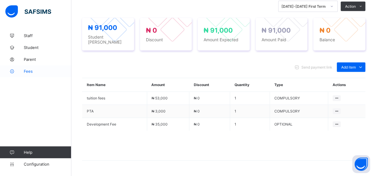
click at [31, 70] on span "Fees" at bounding box center [48, 71] width 48 height 5
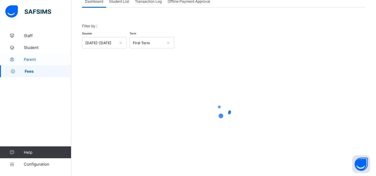
scroll to position [43, 0]
click at [121, 4] on div "Student List" at bounding box center [119, 2] width 26 height 12
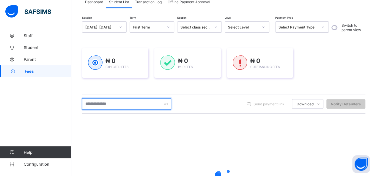
click at [119, 104] on input "text" at bounding box center [126, 103] width 89 height 11
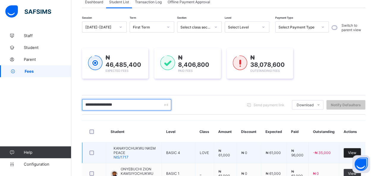
type input "**********"
click at [355, 153] on span "View" at bounding box center [352, 153] width 8 height 4
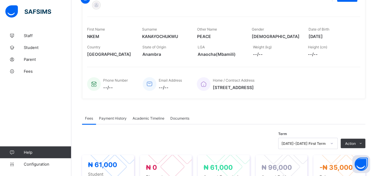
scroll to position [102, 0]
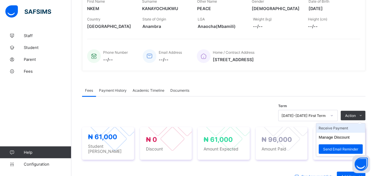
click at [334, 127] on li "Receive Payment" at bounding box center [340, 128] width 49 height 9
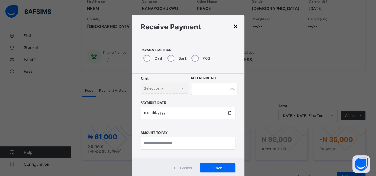
click at [233, 25] on div "×" at bounding box center [236, 26] width 6 height 10
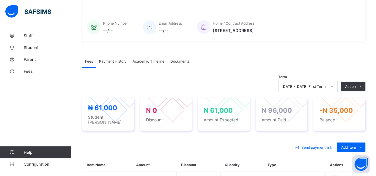
scroll to position [162, 0]
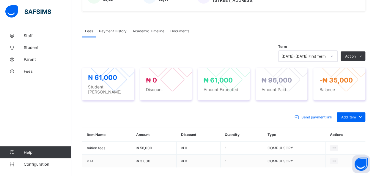
click at [211, 31] on div "Fees Payment History Academic Timeline Documents" at bounding box center [223, 31] width 283 height 12
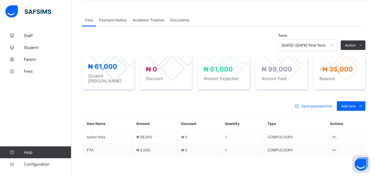
scroll to position [178, 0]
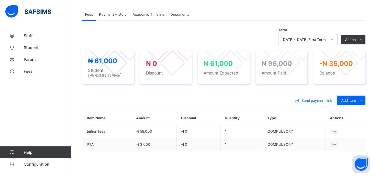
click at [112, 14] on span "Payment History" at bounding box center [113, 14] width 28 height 4
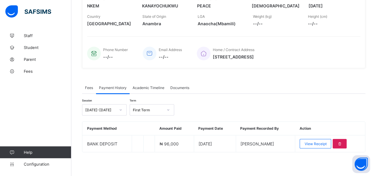
scroll to position [104, 0]
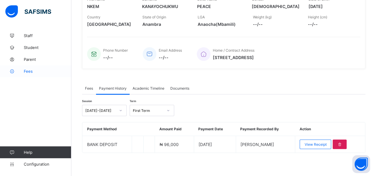
click at [27, 71] on span "Fees" at bounding box center [48, 71] width 48 height 5
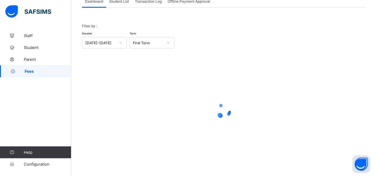
scroll to position [43, 0]
click at [120, 2] on span "Student List" at bounding box center [119, 2] width 20 height 4
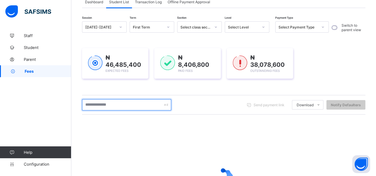
click at [110, 104] on input "text" at bounding box center [126, 104] width 89 height 11
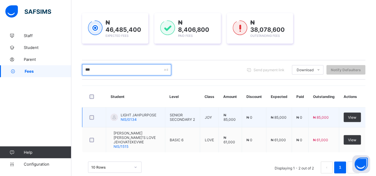
scroll to position [84, 0]
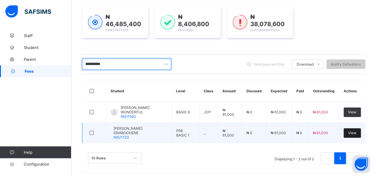
type input "**********"
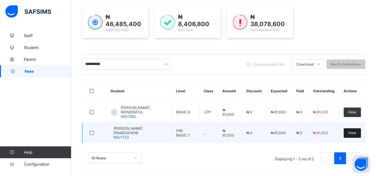
click at [354, 131] on span "View" at bounding box center [352, 133] width 8 height 4
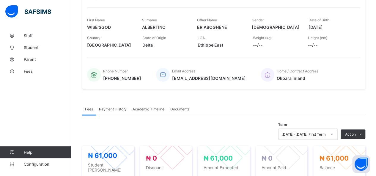
scroll to position [212, 0]
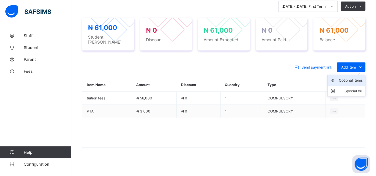
click at [356, 78] on div "Optional items" at bounding box center [351, 81] width 24 height 6
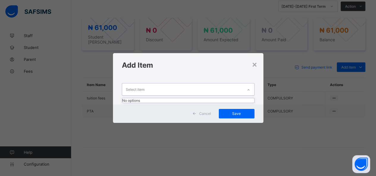
click at [211, 89] on div "Select item" at bounding box center [182, 90] width 121 height 12
click at [283, 70] on div "× Add Item Select item Cancel Save" at bounding box center [188, 88] width 376 height 176
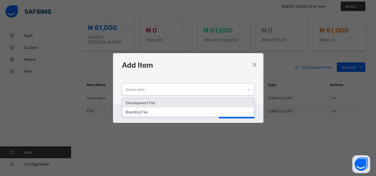
click at [132, 88] on div "Select item" at bounding box center [135, 89] width 19 height 11
click at [156, 101] on div "Development Fee" at bounding box center [188, 102] width 132 height 9
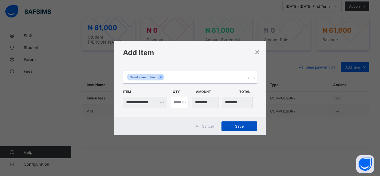
click at [238, 125] on span "Save" at bounding box center [239, 126] width 27 height 4
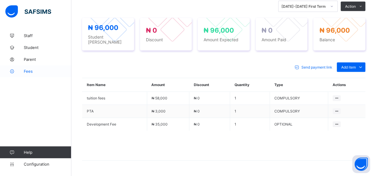
click at [29, 71] on span "Fees" at bounding box center [48, 71] width 48 height 5
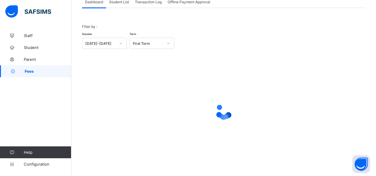
click at [120, 2] on span "Student List" at bounding box center [119, 2] width 20 height 4
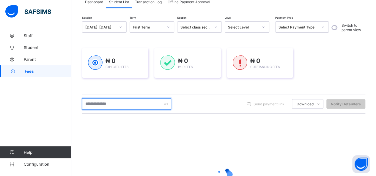
click at [130, 105] on input "text" at bounding box center [126, 103] width 89 height 11
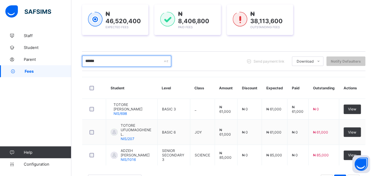
scroll to position [102, 0]
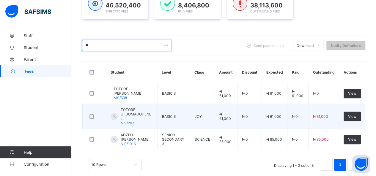
type input "*"
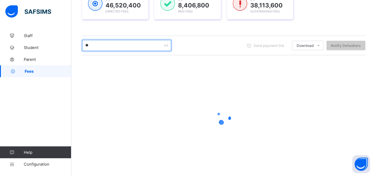
type input "***"
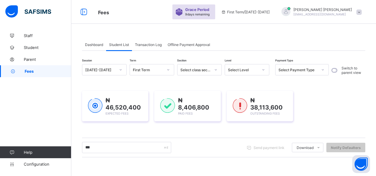
scroll to position [102, 0]
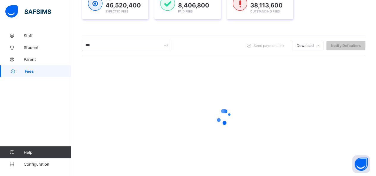
type input "*********"
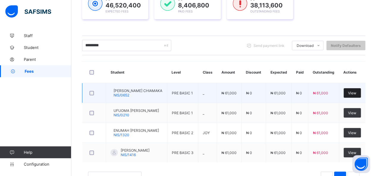
click at [353, 92] on span "View" at bounding box center [352, 93] width 8 height 4
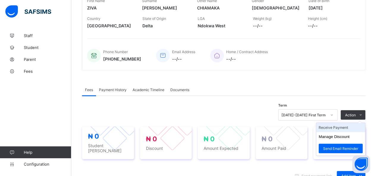
click at [342, 128] on li "Receive Payment" at bounding box center [340, 127] width 49 height 9
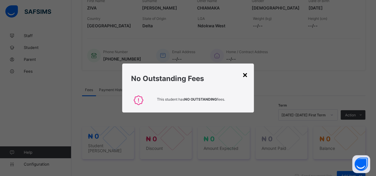
click at [245, 75] on div "×" at bounding box center [245, 75] width 6 height 10
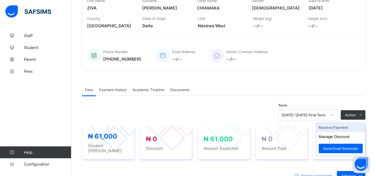
click at [337, 128] on li "Receive Payment" at bounding box center [340, 127] width 49 height 9
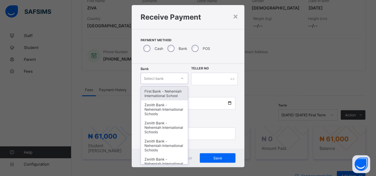
click at [159, 84] on div "option First Bank - Nehemiah International School focused, 1 of 17. 17 results …" at bounding box center [165, 78] width 48 height 11
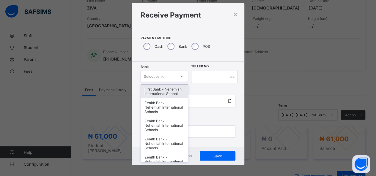
scroll to position [12, 0]
drag, startPoint x: 157, startPoint y: 92, endPoint x: 167, endPoint y: 89, distance: 10.7
click at [159, 91] on div "First Bank - Nehemiah International School" at bounding box center [164, 92] width 47 height 14
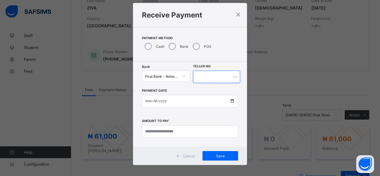
click at [197, 77] on input "text" at bounding box center [216, 77] width 47 height 12
type input "*****"
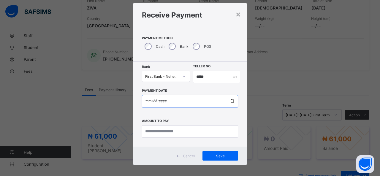
click at [230, 101] on input "date" at bounding box center [190, 101] width 96 height 12
type input "**********"
click at [231, 104] on input "**********" at bounding box center [190, 101] width 96 height 12
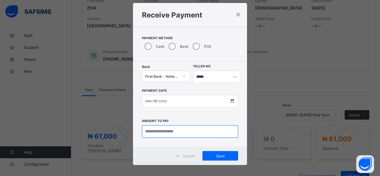
click at [175, 130] on input "currency" at bounding box center [190, 131] width 96 height 12
click at [165, 131] on input "currency" at bounding box center [190, 131] width 96 height 12
type input "********"
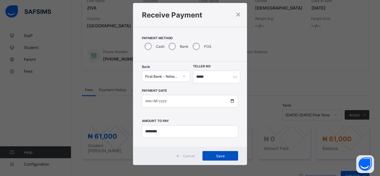
click at [216, 155] on span "Save" at bounding box center [220, 156] width 27 height 4
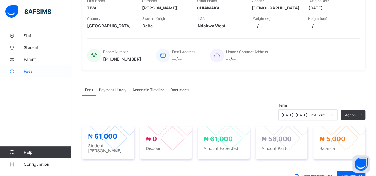
click at [27, 71] on span "Fees" at bounding box center [48, 71] width 48 height 5
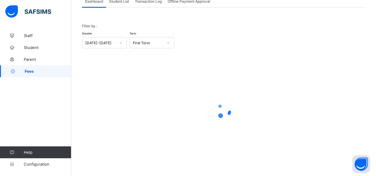
scroll to position [43, 0]
click at [120, 3] on span "Student List" at bounding box center [119, 2] width 20 height 4
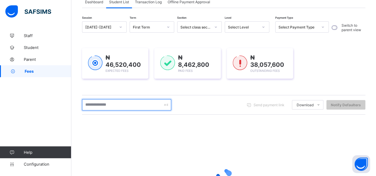
click at [117, 103] on input "text" at bounding box center [126, 104] width 89 height 11
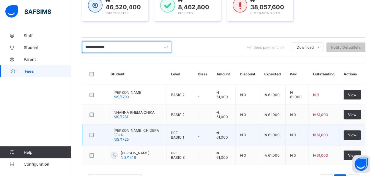
scroll to position [102, 0]
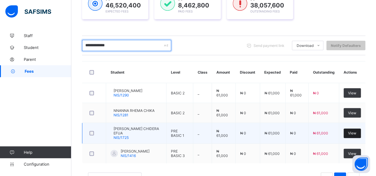
type input "**********"
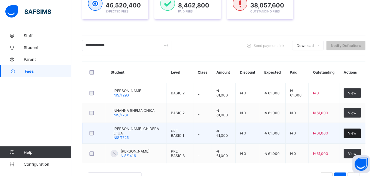
click at [356, 132] on span "View" at bounding box center [352, 133] width 8 height 4
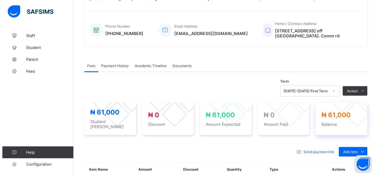
scroll to position [162, 0]
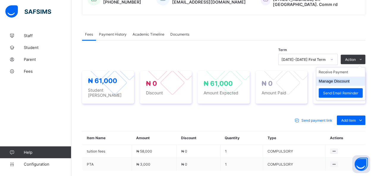
click at [345, 79] on button "Manage Discount" at bounding box center [334, 81] width 31 height 4
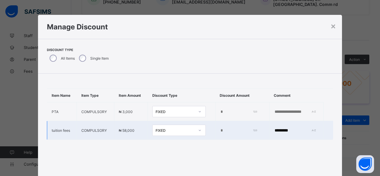
click at [215, 132] on td "*" at bounding box center [242, 130] width 54 height 19
click at [220, 133] on input "*" at bounding box center [238, 130] width 36 height 5
type input "******"
click at [274, 133] on input "*********" at bounding box center [294, 130] width 41 height 5
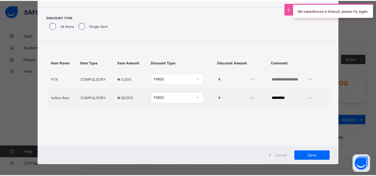
scroll to position [36, 0]
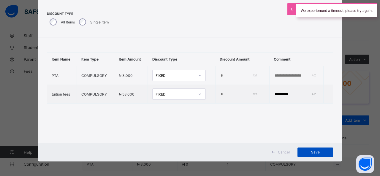
type input "*********"
click at [318, 150] on span "Save" at bounding box center [315, 152] width 27 height 4
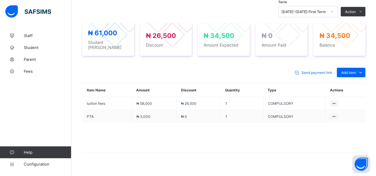
scroll to position [212, 0]
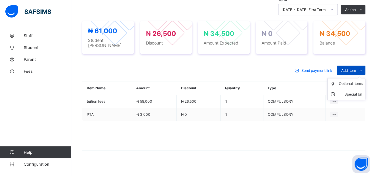
click at [355, 68] on span "Add item" at bounding box center [348, 70] width 15 height 4
click at [355, 81] on div "Optional items" at bounding box center [351, 84] width 24 height 6
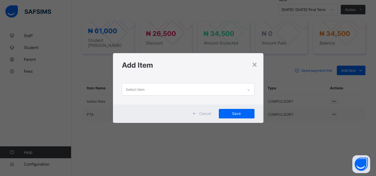
click at [347, 78] on div "× Add Item Select item Cancel Save" at bounding box center [188, 88] width 376 height 176
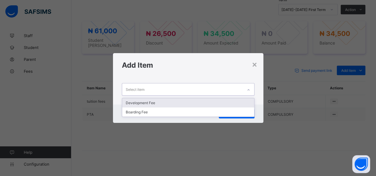
click at [218, 89] on div "Select item" at bounding box center [182, 90] width 121 height 12
click at [178, 102] on div "Development Fee" at bounding box center [188, 102] width 132 height 9
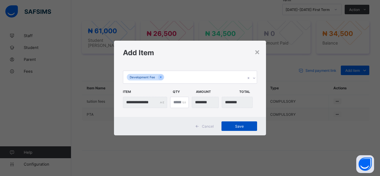
click at [244, 127] on span "Save" at bounding box center [239, 126] width 27 height 4
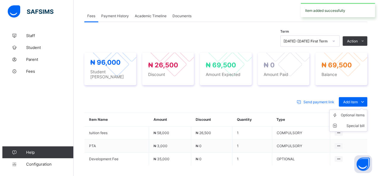
scroll to position [152, 0]
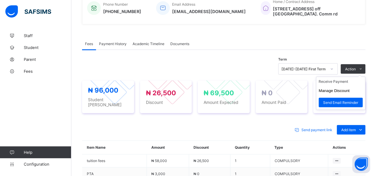
click at [341, 77] on ul "Receive Payment Manage Discount Send Email Reminder" at bounding box center [340, 93] width 49 height 33
click at [349, 77] on li "Receive Payment" at bounding box center [340, 81] width 49 height 9
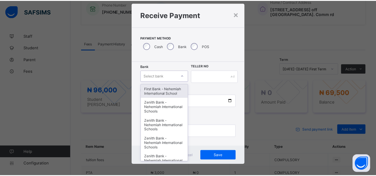
scroll to position [12, 0]
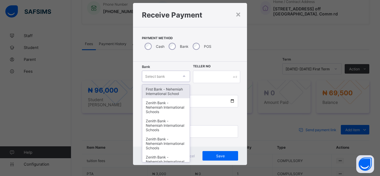
click at [169, 82] on div "option First Bank - Nehemiah International School focused, 1 of 17. 17 results …" at bounding box center [166, 76] width 48 height 11
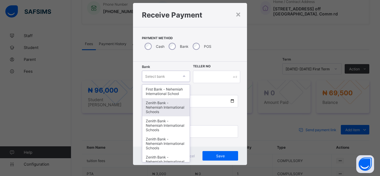
drag, startPoint x: 163, startPoint y: 108, endPoint x: 171, endPoint y: 91, distance: 18.4
click at [166, 103] on div "Zenith Bank - Nehemiah International Schools" at bounding box center [166, 107] width 48 height 18
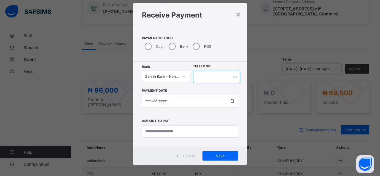
click at [199, 76] on input "text" at bounding box center [216, 77] width 47 height 12
type input "*****"
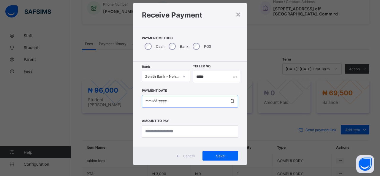
click at [231, 100] on input "date" at bounding box center [190, 101] width 96 height 12
type input "**********"
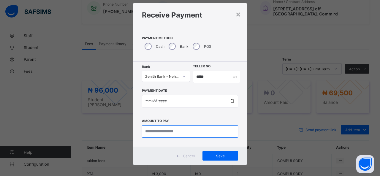
click at [166, 134] on input "currency" at bounding box center [190, 131] width 96 height 12
click at [161, 131] on input "currency" at bounding box center [190, 131] width 96 height 12
type input "********"
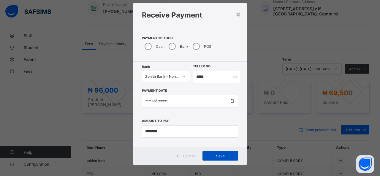
click at [219, 156] on span "Save" at bounding box center [220, 156] width 27 height 4
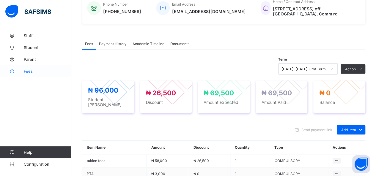
click at [29, 72] on span "Fees" at bounding box center [48, 71] width 48 height 5
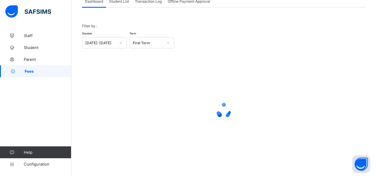
scroll to position [43, 0]
click at [118, 3] on span "Student List" at bounding box center [119, 2] width 20 height 4
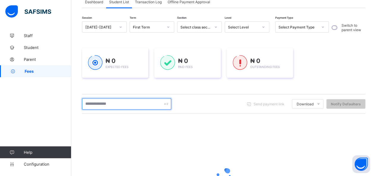
click at [111, 104] on input "text" at bounding box center [126, 103] width 89 height 11
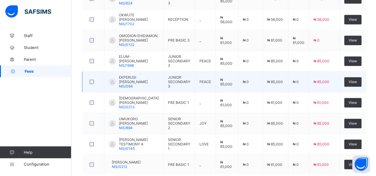
scroll to position [157, 0]
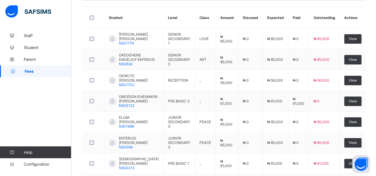
click at [31, 70] on span "Fees" at bounding box center [48, 71] width 47 height 5
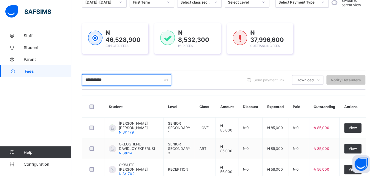
click at [108, 79] on input "**********" at bounding box center [126, 79] width 89 height 11
type input "*"
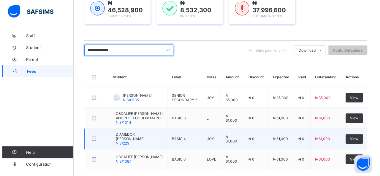
scroll to position [131, 0]
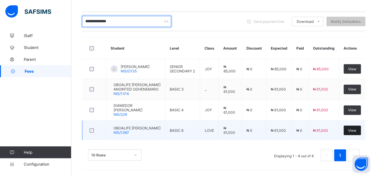
type input "**********"
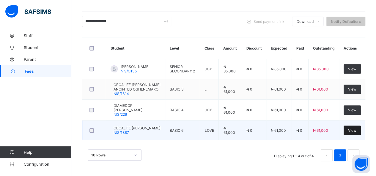
click at [349, 127] on div "View" at bounding box center [352, 131] width 17 height 10
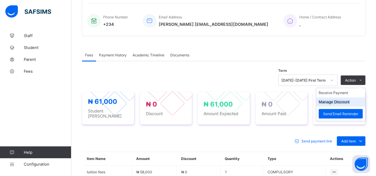
click at [357, 104] on li "Manage Discount" at bounding box center [340, 101] width 49 height 9
click at [356, 106] on li "Manage Discount" at bounding box center [340, 101] width 49 height 9
click at [338, 104] on button "Manage Discount" at bounding box center [334, 102] width 31 height 4
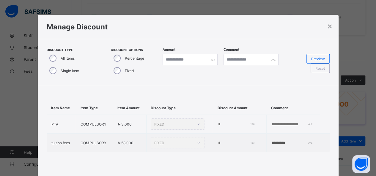
type input "*"
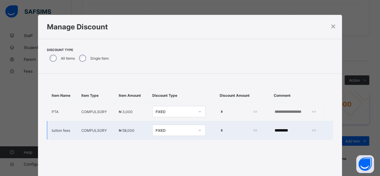
click at [222, 133] on input "*" at bounding box center [238, 130] width 36 height 5
click at [274, 133] on input "*********" at bounding box center [294, 130] width 41 height 5
type input "**********"
click at [220, 133] on input "*" at bounding box center [238, 130] width 36 height 5
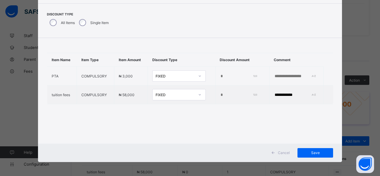
scroll to position [36, 0]
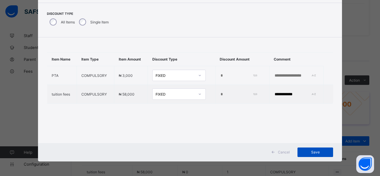
type input "******"
click at [312, 154] on span "Save" at bounding box center [315, 152] width 27 height 4
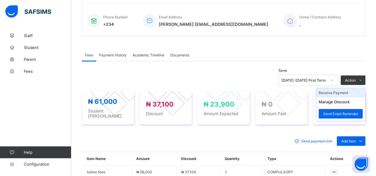
click at [338, 97] on li "Receive Payment" at bounding box center [340, 92] width 49 height 9
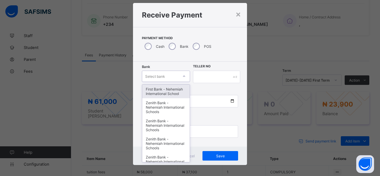
click at [163, 82] on div "option First Bank - Nehemiah International School focused, 1 of 17. 17 results …" at bounding box center [166, 76] width 48 height 11
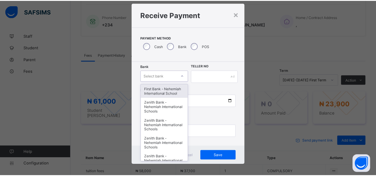
scroll to position [12, 0]
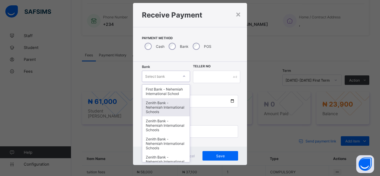
drag, startPoint x: 169, startPoint y: 111, endPoint x: 182, endPoint y: 103, distance: 15.4
click at [169, 110] on div "Zenith Bank - Nehemiah International Schools" at bounding box center [166, 107] width 48 height 18
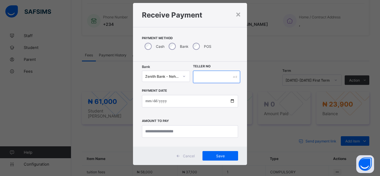
click at [210, 74] on input "text" at bounding box center [216, 77] width 47 height 12
type input "*****"
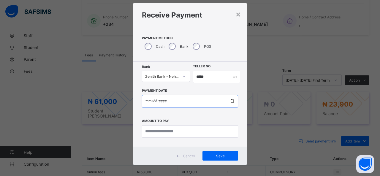
click at [232, 103] on input "date" at bounding box center [190, 101] width 96 height 12
type input "**********"
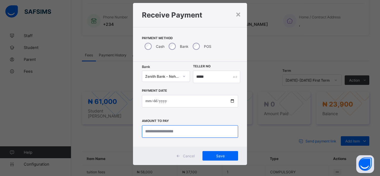
click at [169, 129] on input "currency" at bounding box center [190, 131] width 96 height 12
type input "********"
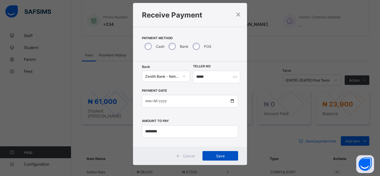
click at [209, 155] on span "Save" at bounding box center [220, 156] width 27 height 4
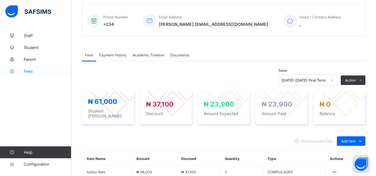
click at [30, 70] on span "Fees" at bounding box center [48, 71] width 48 height 5
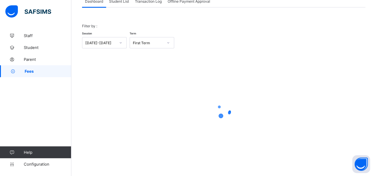
scroll to position [43, 0]
click at [124, 1] on span "Student List" at bounding box center [119, 2] width 20 height 4
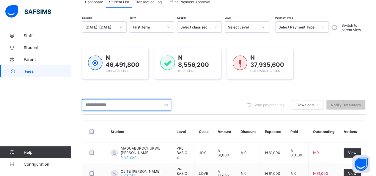
click at [91, 101] on input "text" at bounding box center [126, 104] width 89 height 11
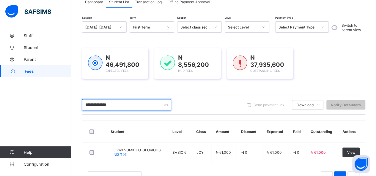
scroll to position [64, 0]
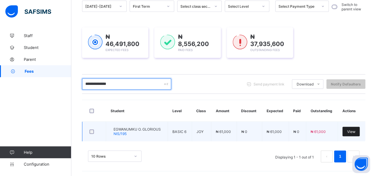
type input "**********"
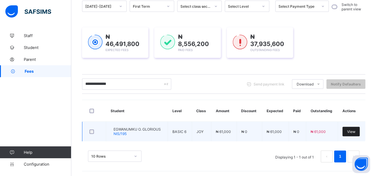
click at [355, 131] on span "View" at bounding box center [351, 132] width 8 height 4
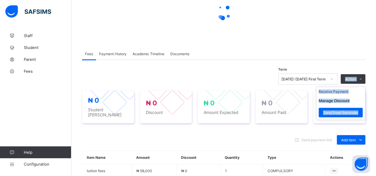
drag, startPoint x: 349, startPoint y: 76, endPoint x: 349, endPoint y: 85, distance: 8.3
click at [349, 84] on div "Action Receive Payment Manage Discount Send Email Reminder" at bounding box center [353, 79] width 25 height 10
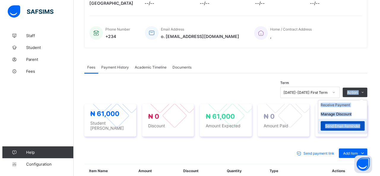
scroll to position [182, 0]
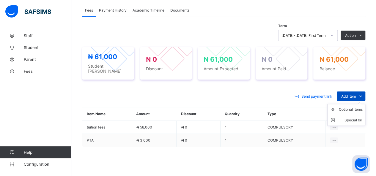
click at [351, 94] on span "Add item" at bounding box center [348, 96] width 15 height 4
click at [358, 107] on div "Optional items" at bounding box center [351, 110] width 24 height 6
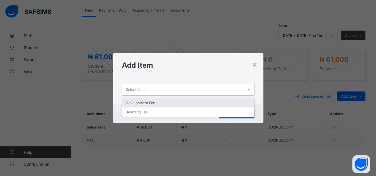
click at [184, 89] on div "Select item" at bounding box center [182, 90] width 121 height 12
click at [181, 100] on div "Development Fee" at bounding box center [188, 102] width 132 height 9
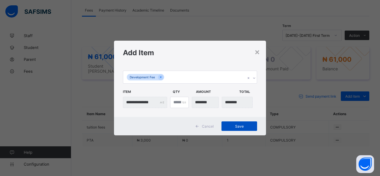
click at [244, 127] on span "Save" at bounding box center [239, 126] width 27 height 4
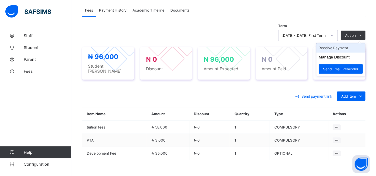
click at [344, 48] on li "Receive Payment" at bounding box center [340, 47] width 49 height 9
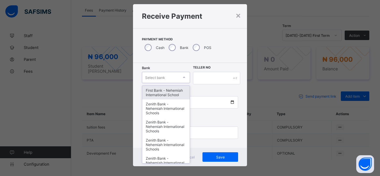
click at [165, 83] on div "option First Bank - Nehemiah International School focused, 1 of 17. 17 results …" at bounding box center [166, 77] width 48 height 11
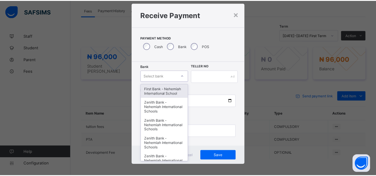
scroll to position [12, 0]
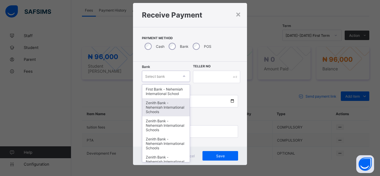
click at [167, 105] on div "Zenith Bank - Nehemiah International Schools" at bounding box center [166, 107] width 48 height 18
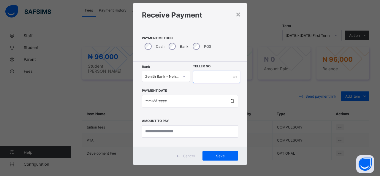
click at [204, 76] on input "text" at bounding box center [216, 77] width 47 height 12
type input "*****"
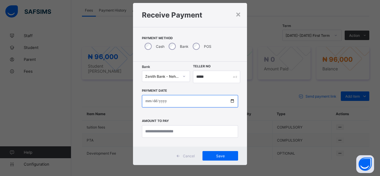
click at [230, 100] on input "date" at bounding box center [190, 101] width 96 height 12
type input "**********"
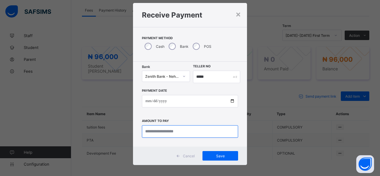
click at [165, 130] on input "currency" at bounding box center [190, 131] width 96 height 12
type input "********"
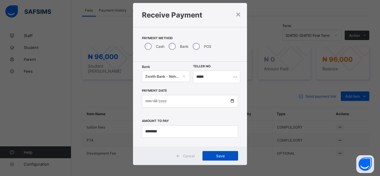
click at [215, 156] on span "Save" at bounding box center [220, 156] width 27 height 4
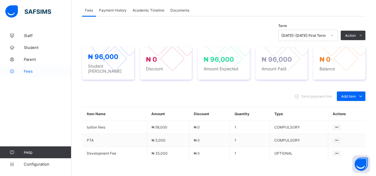
click at [32, 71] on span "Fees" at bounding box center [48, 71] width 48 height 5
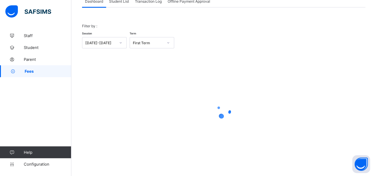
scroll to position [43, 0]
click at [120, 2] on span "Student List" at bounding box center [119, 2] width 20 height 4
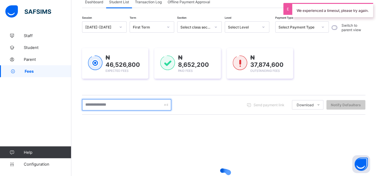
click at [113, 105] on input "text" at bounding box center [126, 104] width 89 height 11
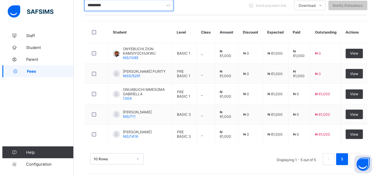
scroll to position [143, 0]
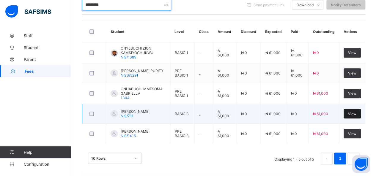
type input "*********"
click at [354, 112] on span "View" at bounding box center [352, 114] width 8 height 4
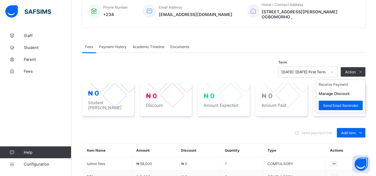
drag, startPoint x: 354, startPoint y: 73, endPoint x: 350, endPoint y: 80, distance: 7.6
click at [354, 74] on span "Action" at bounding box center [350, 72] width 11 height 4
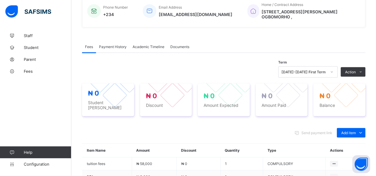
drag, startPoint x: 344, startPoint y: 89, endPoint x: 341, endPoint y: 88, distance: 3.5
click at [0, 0] on li "Receive Payment" at bounding box center [0, 0] width 0 height 0
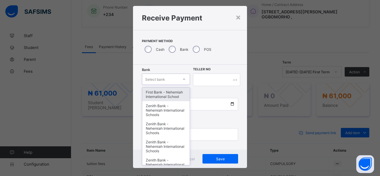
click at [166, 85] on div "option First Bank - Nehemiah International School focused, 1 of 17. 17 results …" at bounding box center [166, 79] width 48 height 11
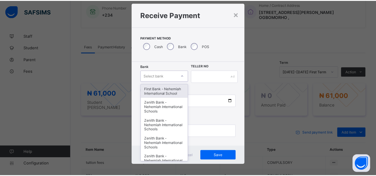
scroll to position [12, 0]
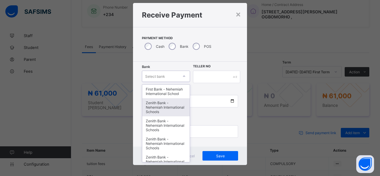
click at [165, 105] on div "Zenith Bank - Nehemiah International Schools" at bounding box center [166, 107] width 48 height 18
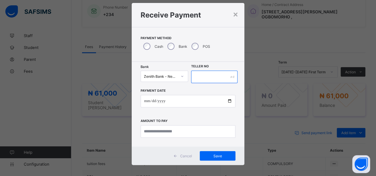
click at [197, 75] on input "text" at bounding box center [214, 77] width 47 height 12
type input "*****"
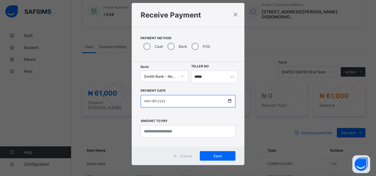
click at [227, 102] on input "date" at bounding box center [188, 101] width 95 height 12
type input "**********"
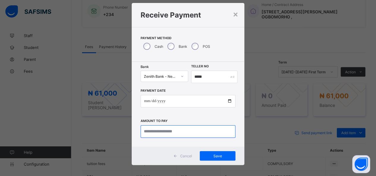
click at [167, 132] on input "currency" at bounding box center [188, 131] width 95 height 12
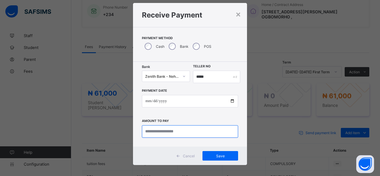
click at [172, 131] on input "currency" at bounding box center [190, 131] width 96 height 12
type input "********"
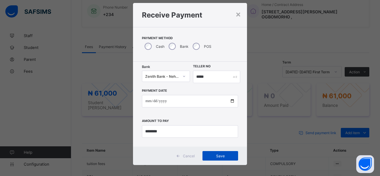
click at [220, 154] on span "Save" at bounding box center [220, 156] width 27 height 4
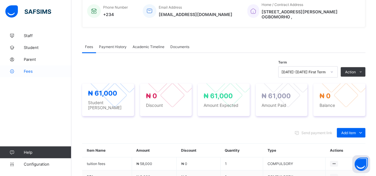
click at [31, 70] on span "Fees" at bounding box center [48, 71] width 48 height 5
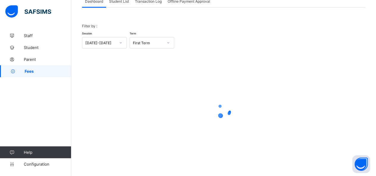
scroll to position [43, 0]
click at [120, 1] on span "Student List" at bounding box center [119, 2] width 20 height 4
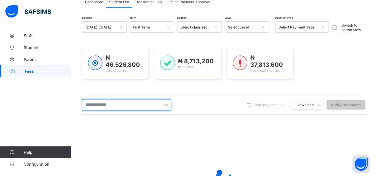
click at [111, 105] on input "text" at bounding box center [126, 104] width 89 height 11
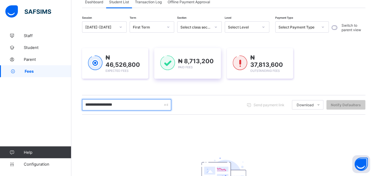
type input "**********"
click at [158, 54] on div "₦ 8,713,200 Paid Fees" at bounding box center [187, 63] width 66 height 31
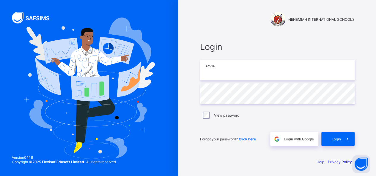
type input "**********"
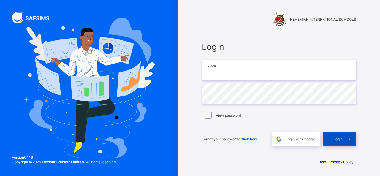
type input "**********"
click at [343, 142] on span at bounding box center [350, 139] width 14 height 14
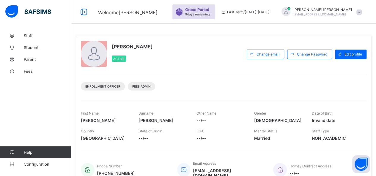
scroll to position [129, 0]
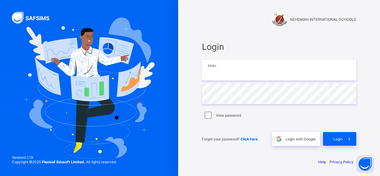
type input "**********"
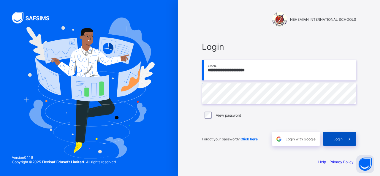
click at [335, 139] on span "Login" at bounding box center [338, 139] width 9 height 4
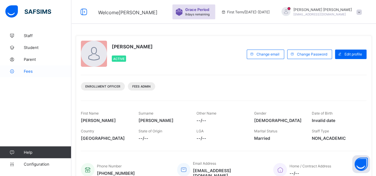
click at [30, 71] on span "Fees" at bounding box center [48, 71] width 48 height 5
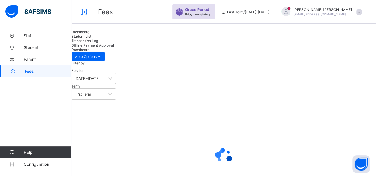
click at [91, 39] on span "Student List" at bounding box center [81, 36] width 20 height 4
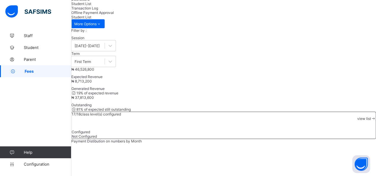
scroll to position [89, 0]
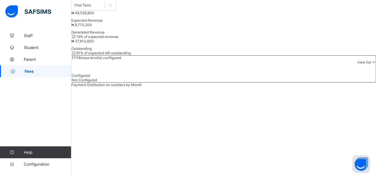
type input "**********"
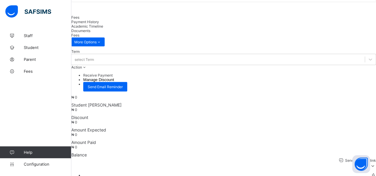
scroll to position [178, 0]
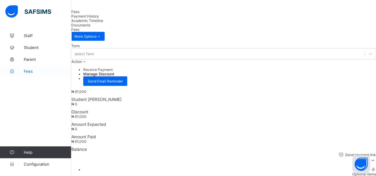
click at [30, 72] on span "Fees" at bounding box center [48, 71] width 48 height 5
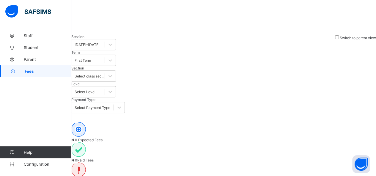
scroll to position [43, 0]
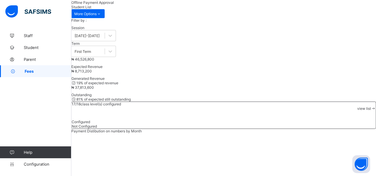
type input "*******"
